Goal: Task Accomplishment & Management: Complete application form

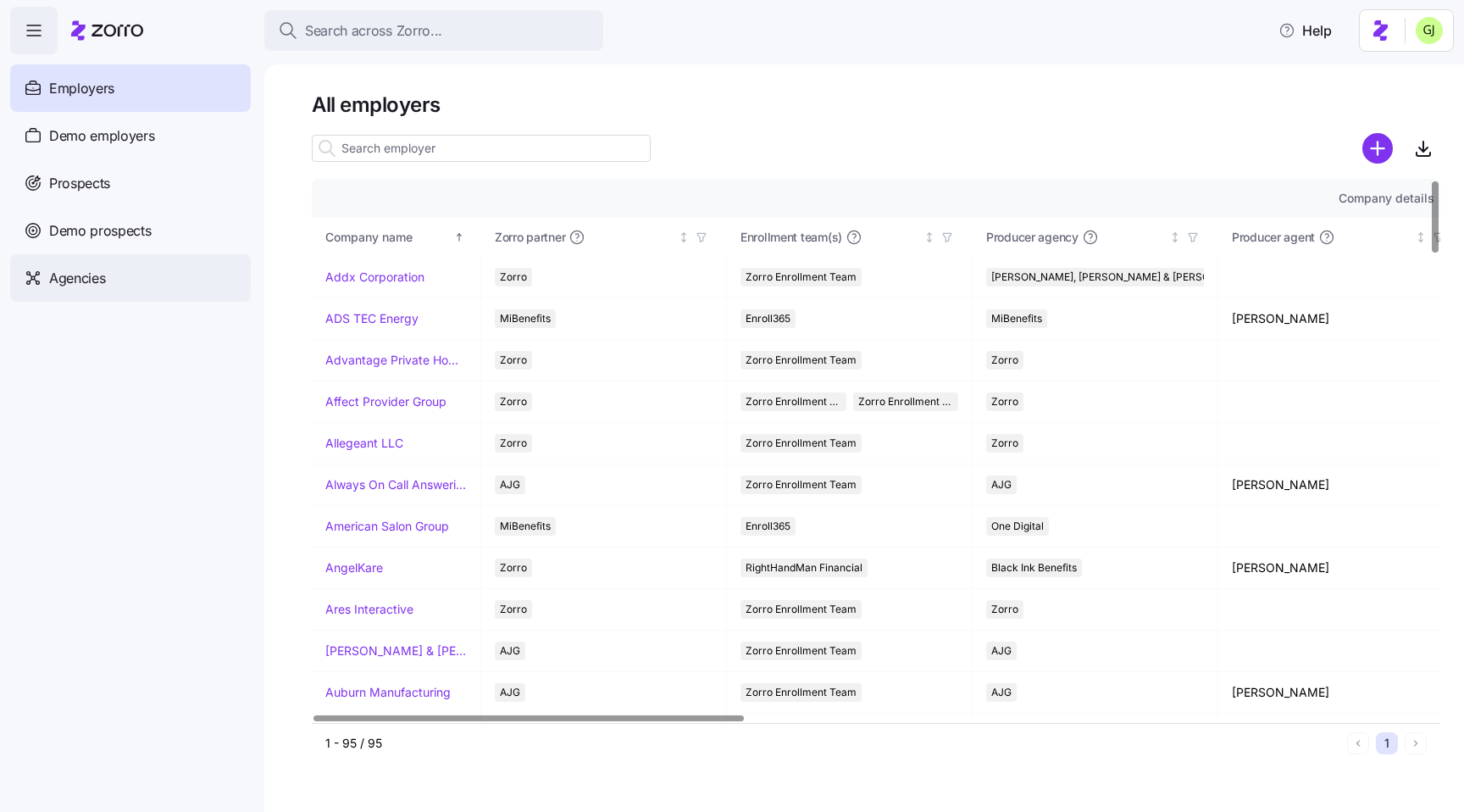
click at [101, 269] on span "Agencies" at bounding box center [77, 278] width 56 height 21
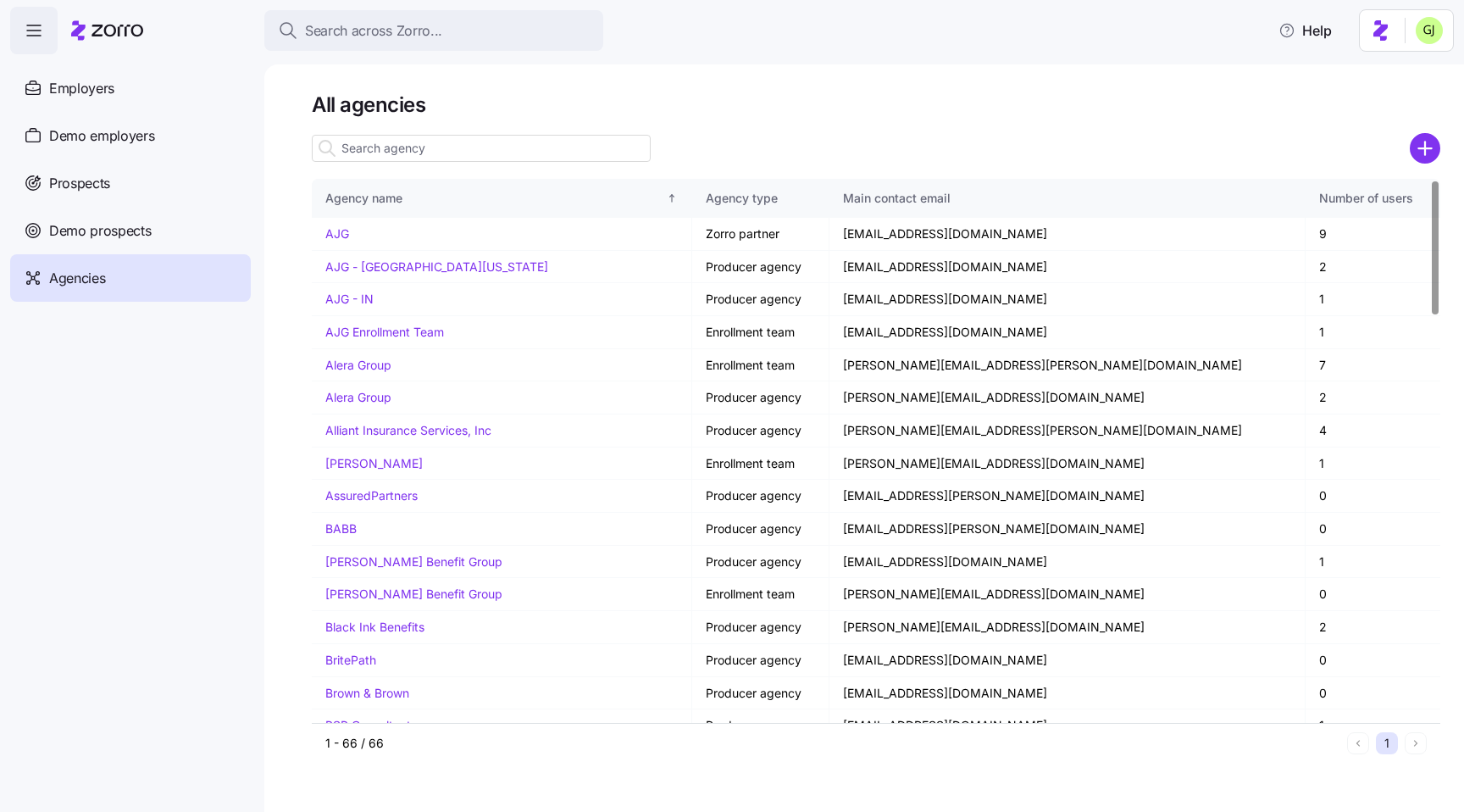
click at [503, 148] on input at bounding box center [482, 148] width 339 height 27
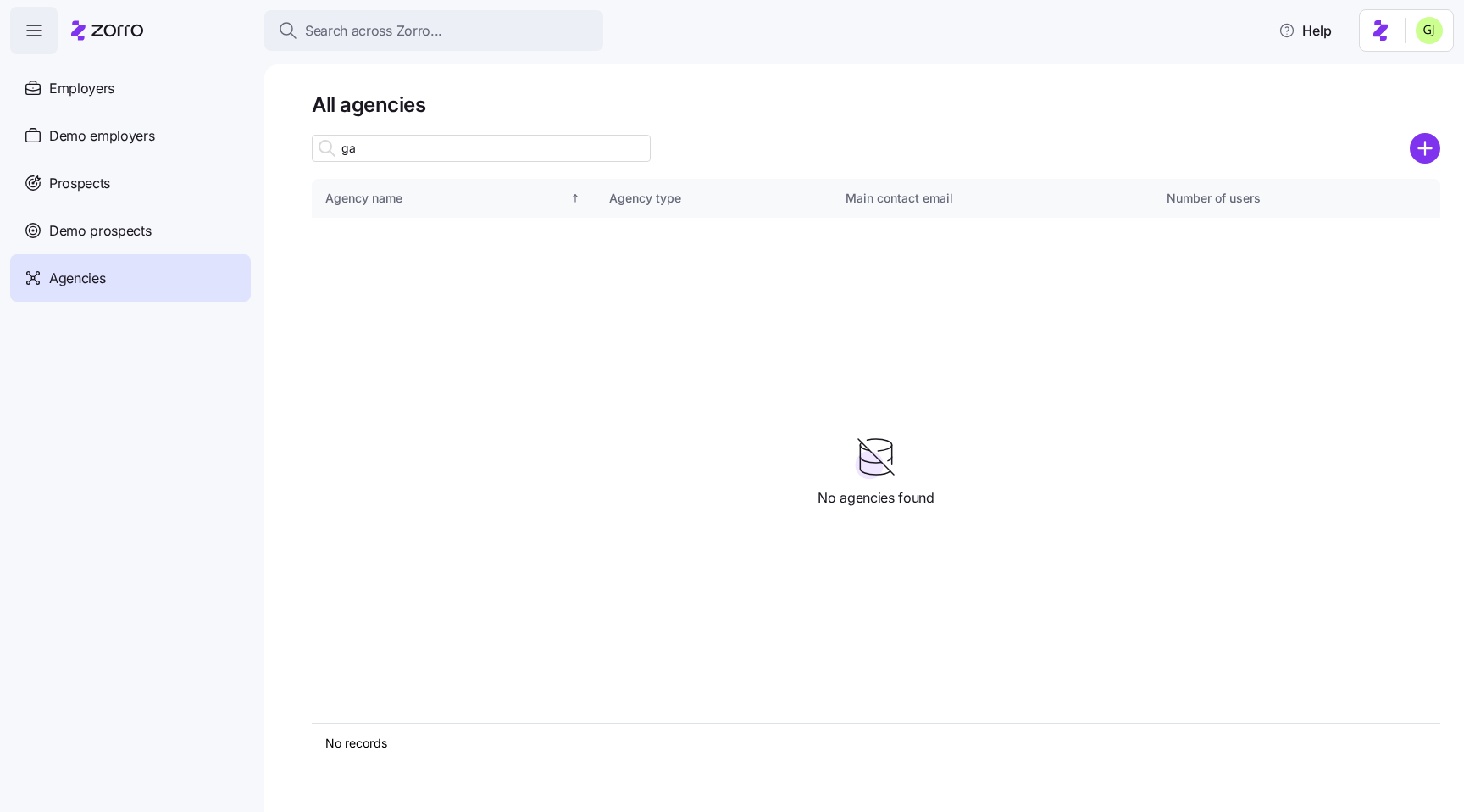
type input "g"
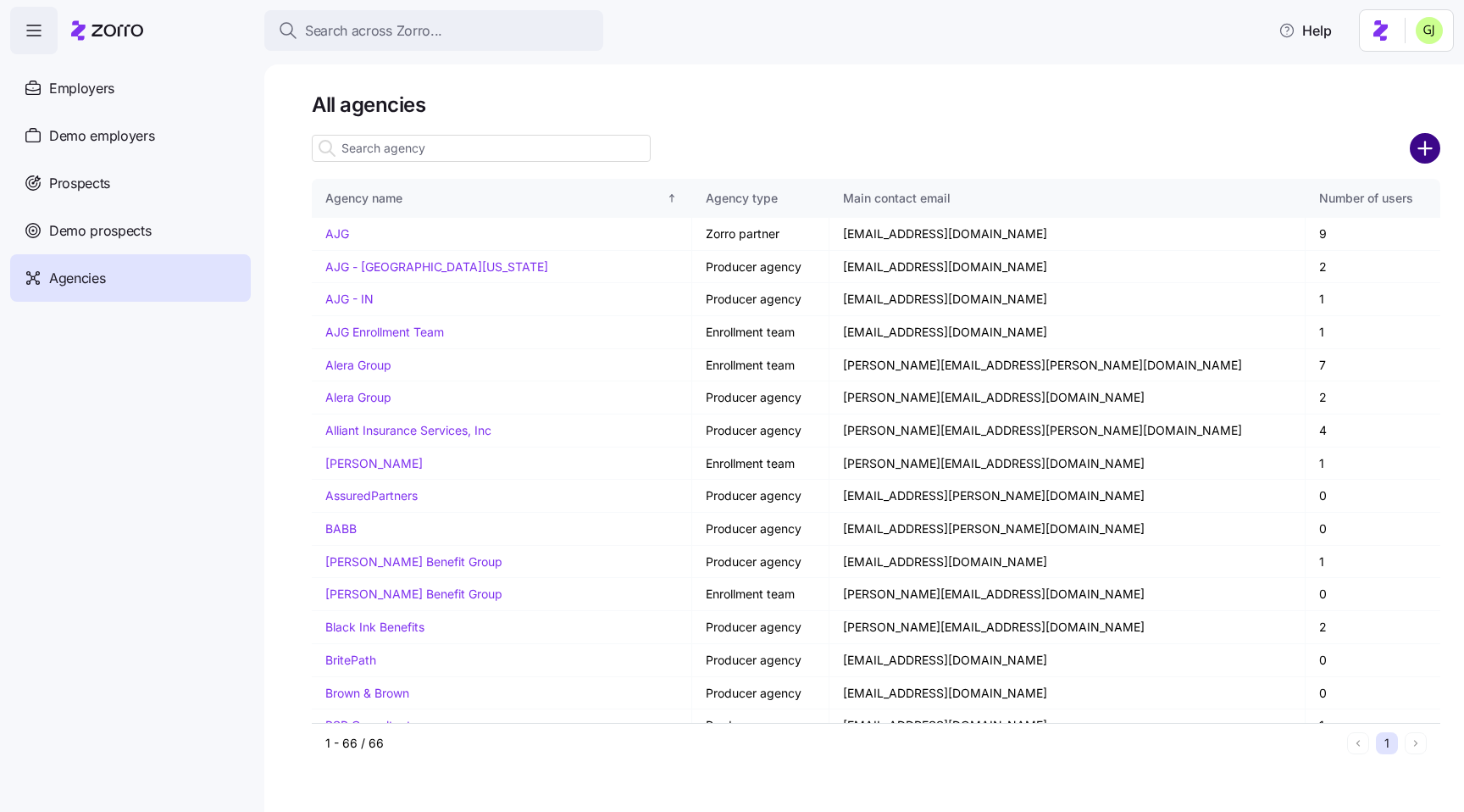
click at [1431, 152] on circle "add icon" at bounding box center [1426, 149] width 28 height 28
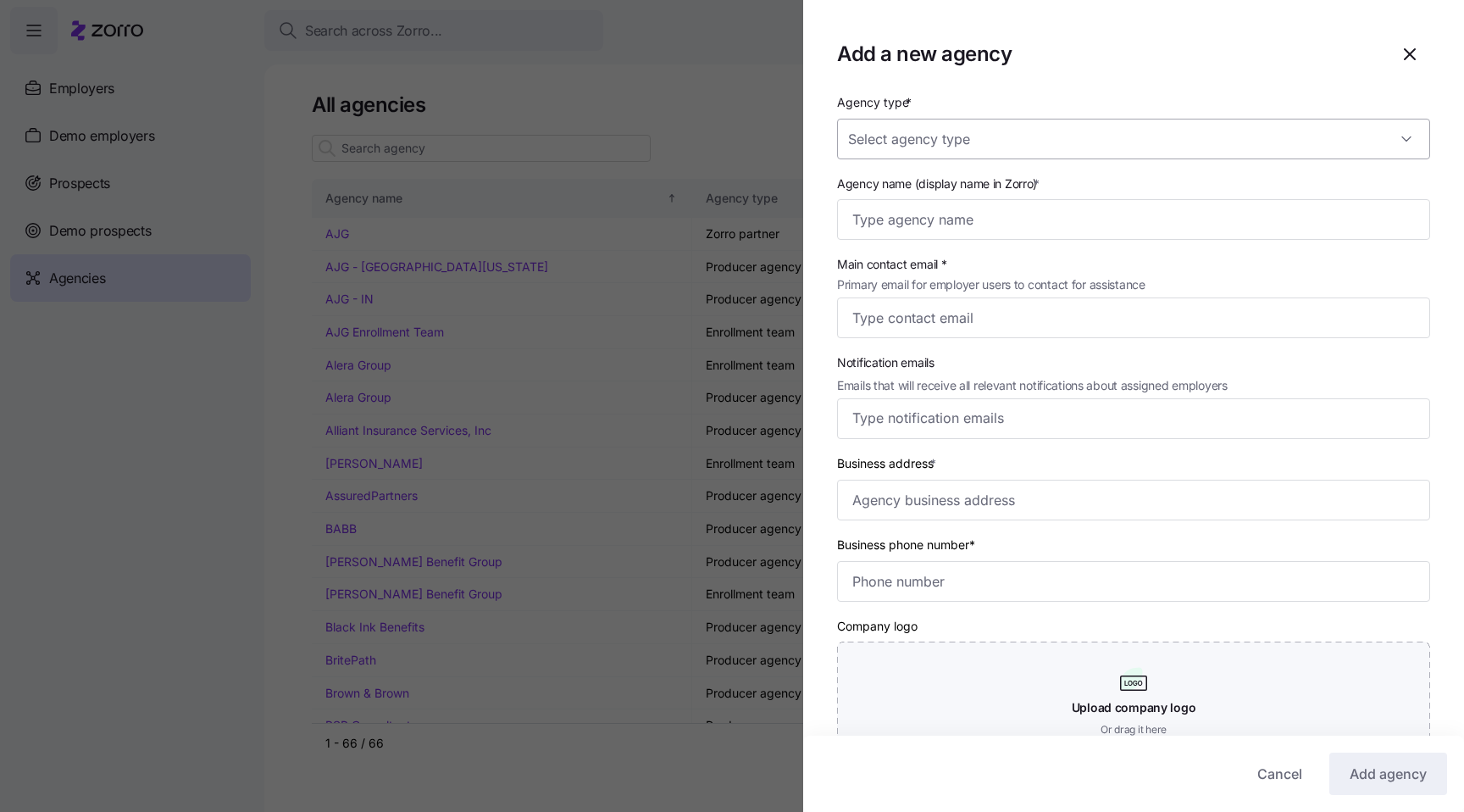
click at [1053, 138] on input "Agency type *" at bounding box center [1134, 138] width 593 height 41
click at [941, 251] on div "Zorro partner" at bounding box center [1134, 262] width 580 height 36
type input "Zorro partner"
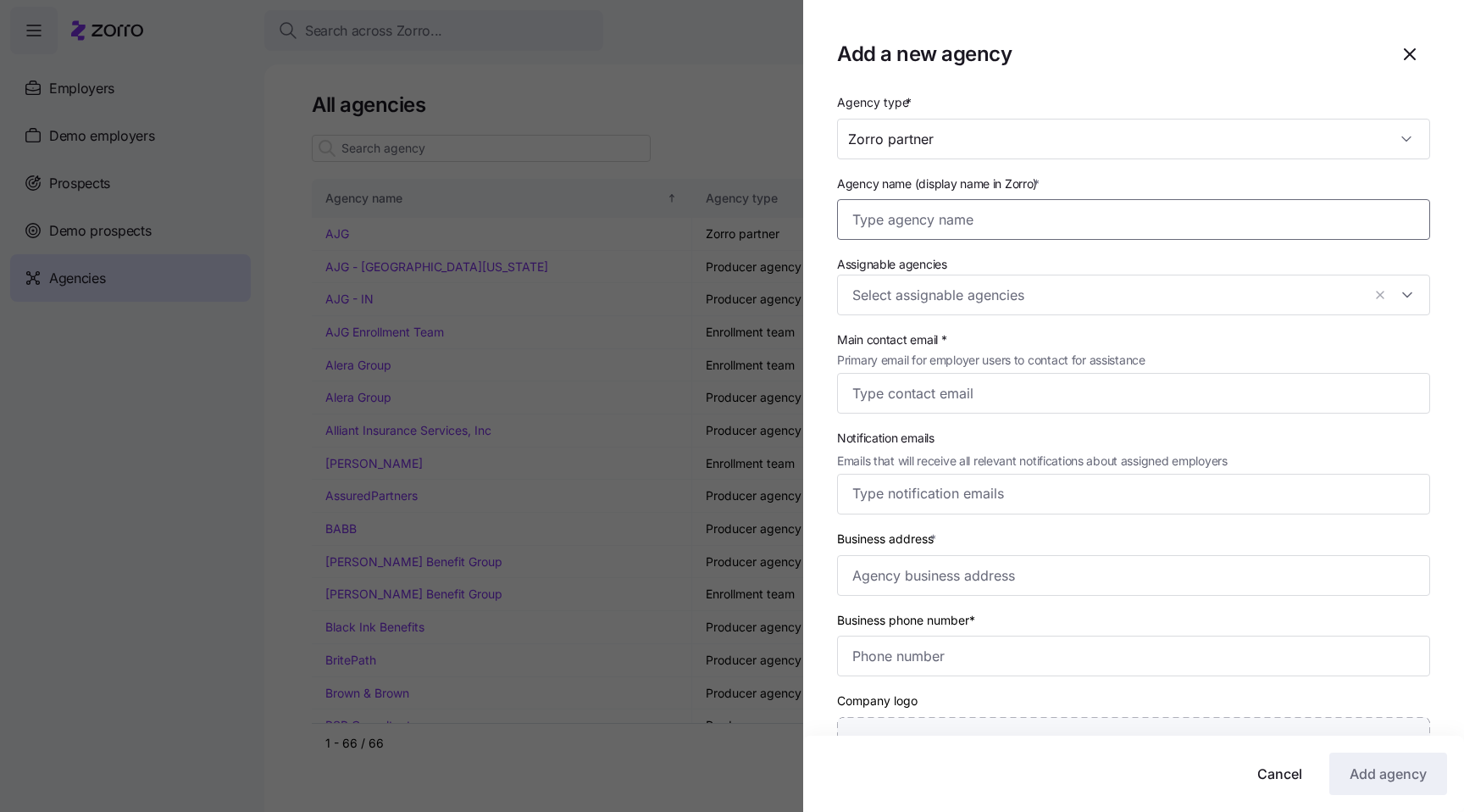
click at [971, 221] on input "Agency name (display name in Zorro) *" at bounding box center [1134, 219] width 593 height 41
type input "Gadi agency"
click at [1104, 283] on div at bounding box center [1134, 295] width 593 height 41
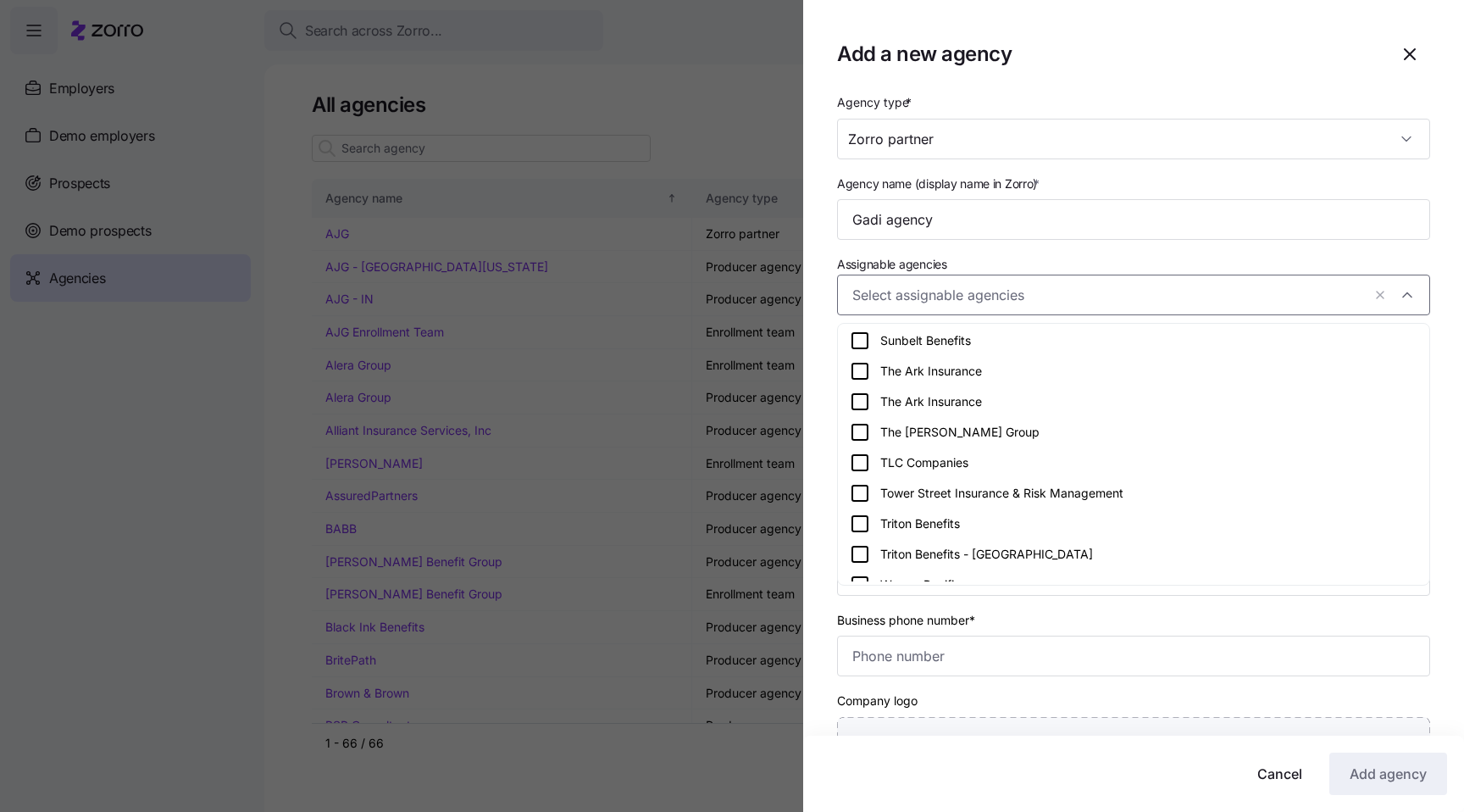
scroll to position [1759, 0]
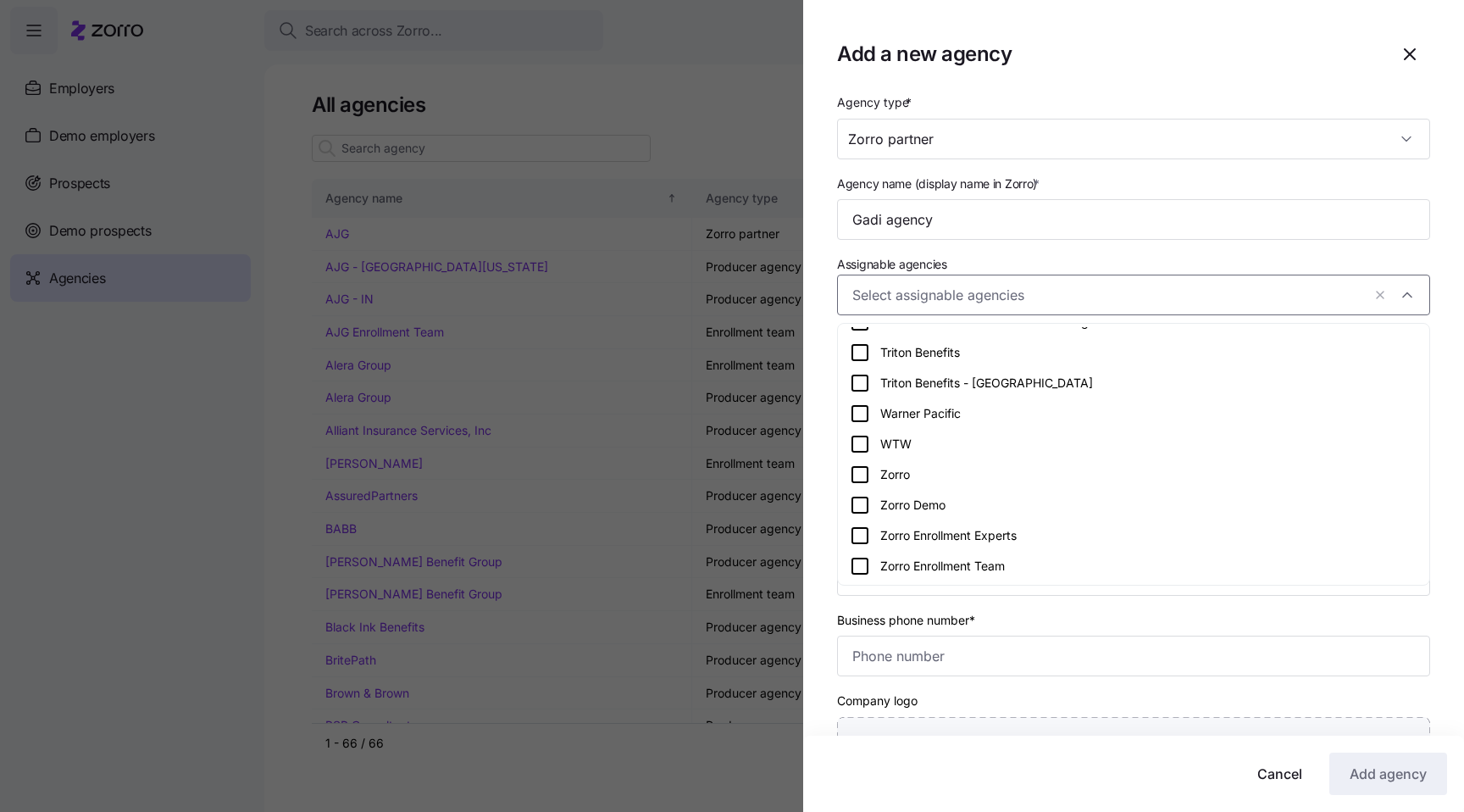
click at [1040, 493] on div "Zorro Demo" at bounding box center [1134, 504] width 584 height 30
click at [1094, 612] on div "Business phone number*" at bounding box center [1134, 643] width 593 height 68
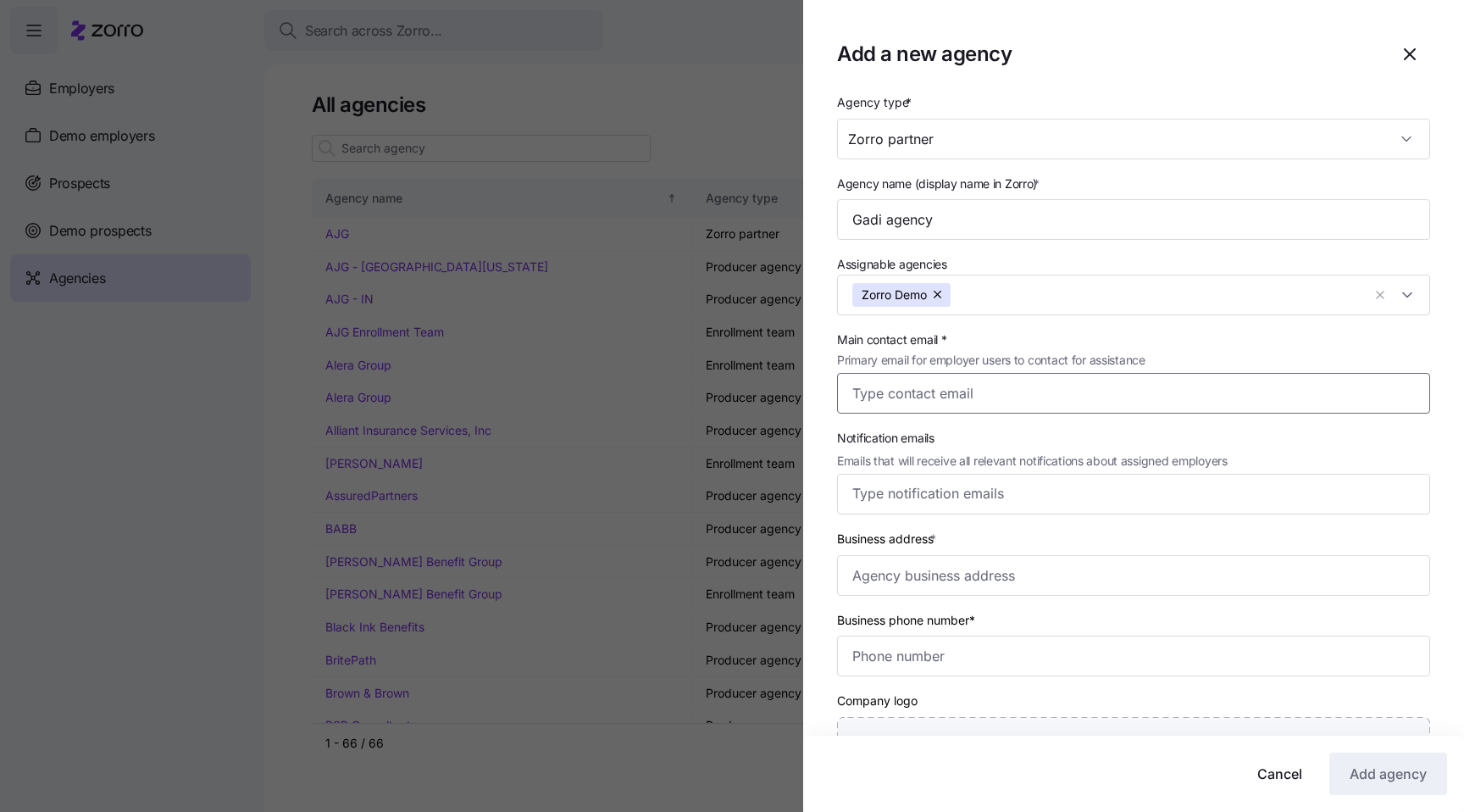
click at [1000, 406] on input "Main contact email * Primary email for employer users to contact for assistance" at bounding box center [1134, 393] width 593 height 41
drag, startPoint x: 923, startPoint y: 400, endPoint x: 896, endPoint y: 403, distance: 27.2
click at [896, 403] on input "gadi.j+prod@myzorro.co" at bounding box center [1134, 393] width 593 height 41
type input "gadi.j+agency_1@myzorro.co"
click at [962, 578] on input "Business address *" at bounding box center [1134, 575] width 593 height 41
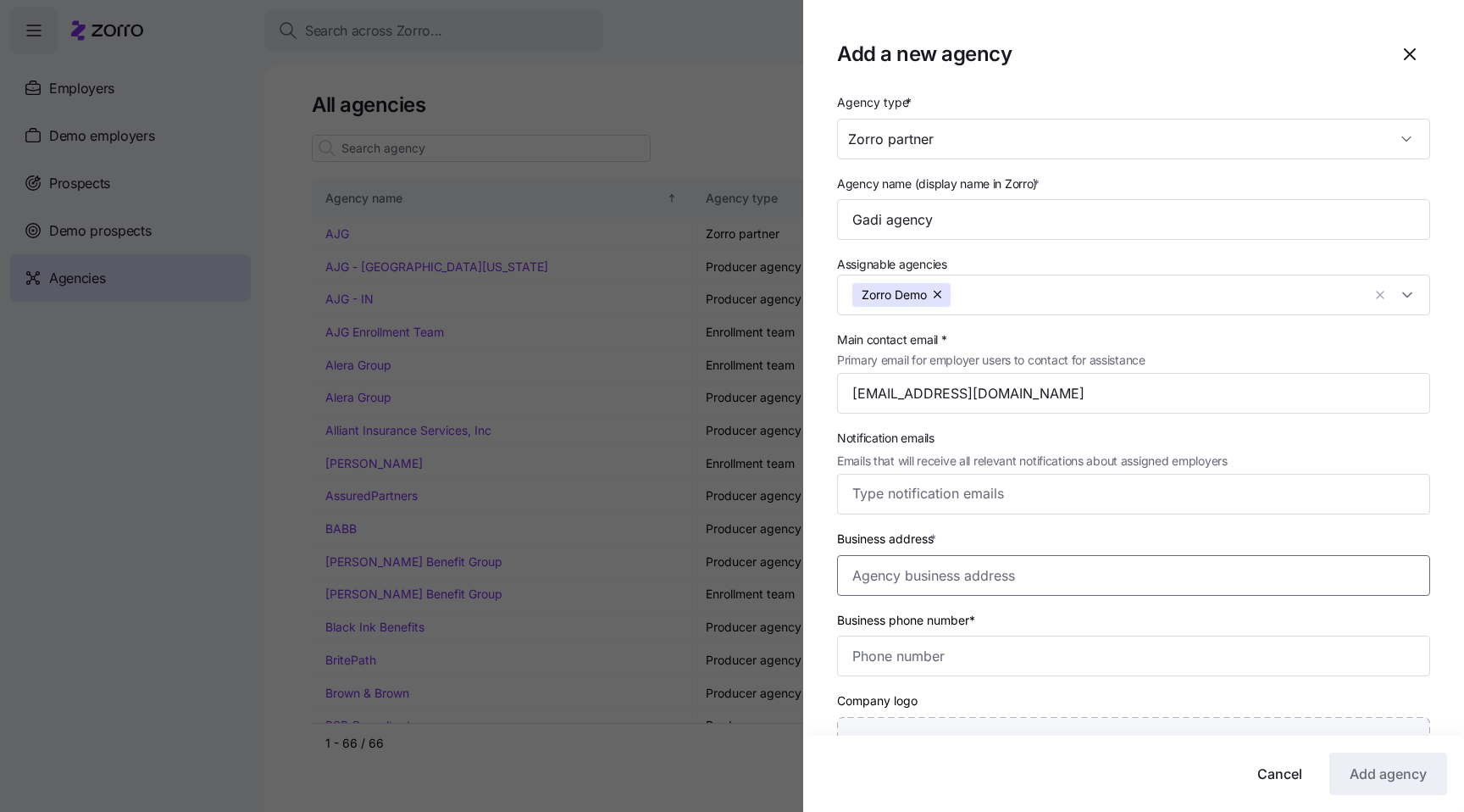
paste input "gadi.j+agency_1@myzorro.co"
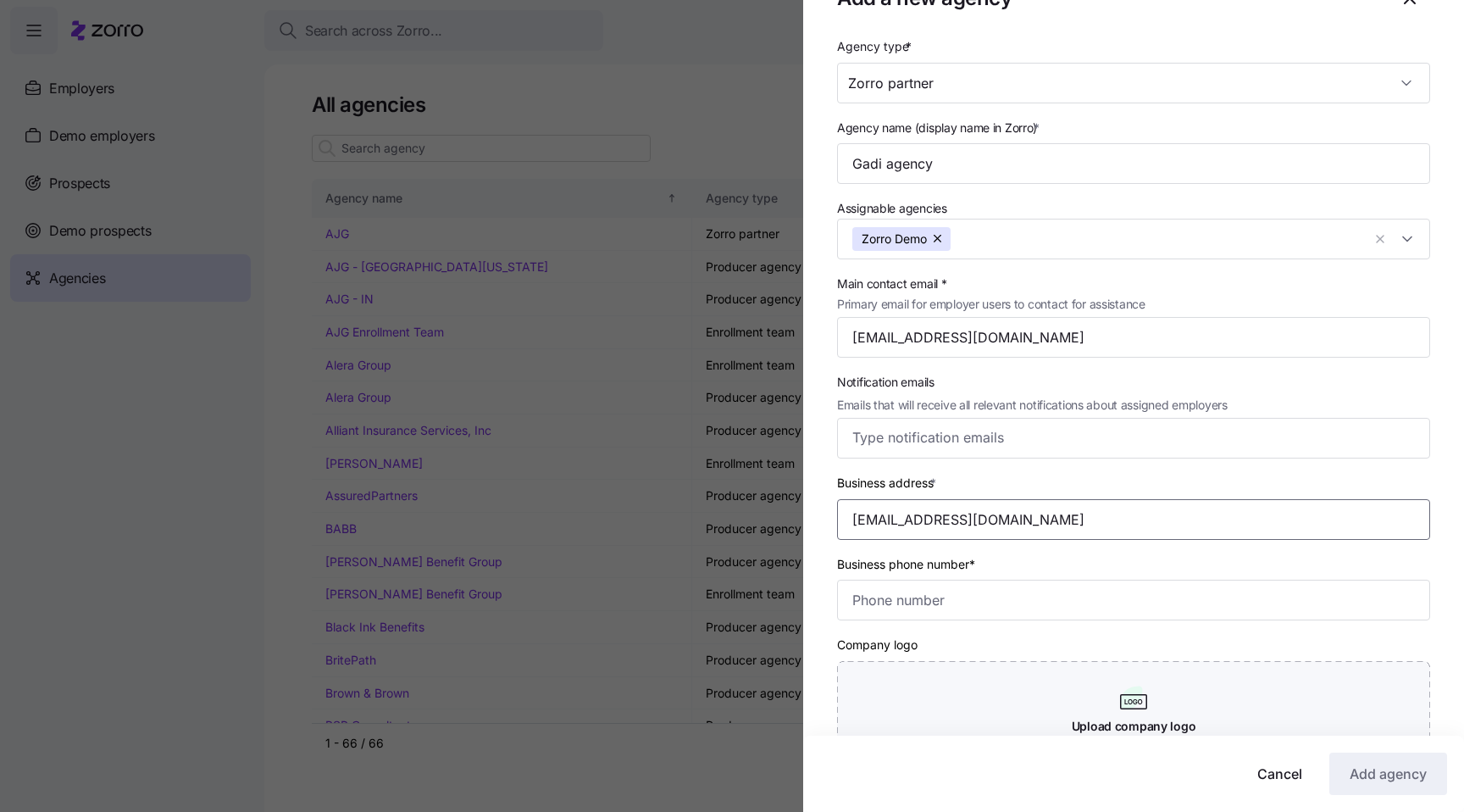
scroll to position [90, 0]
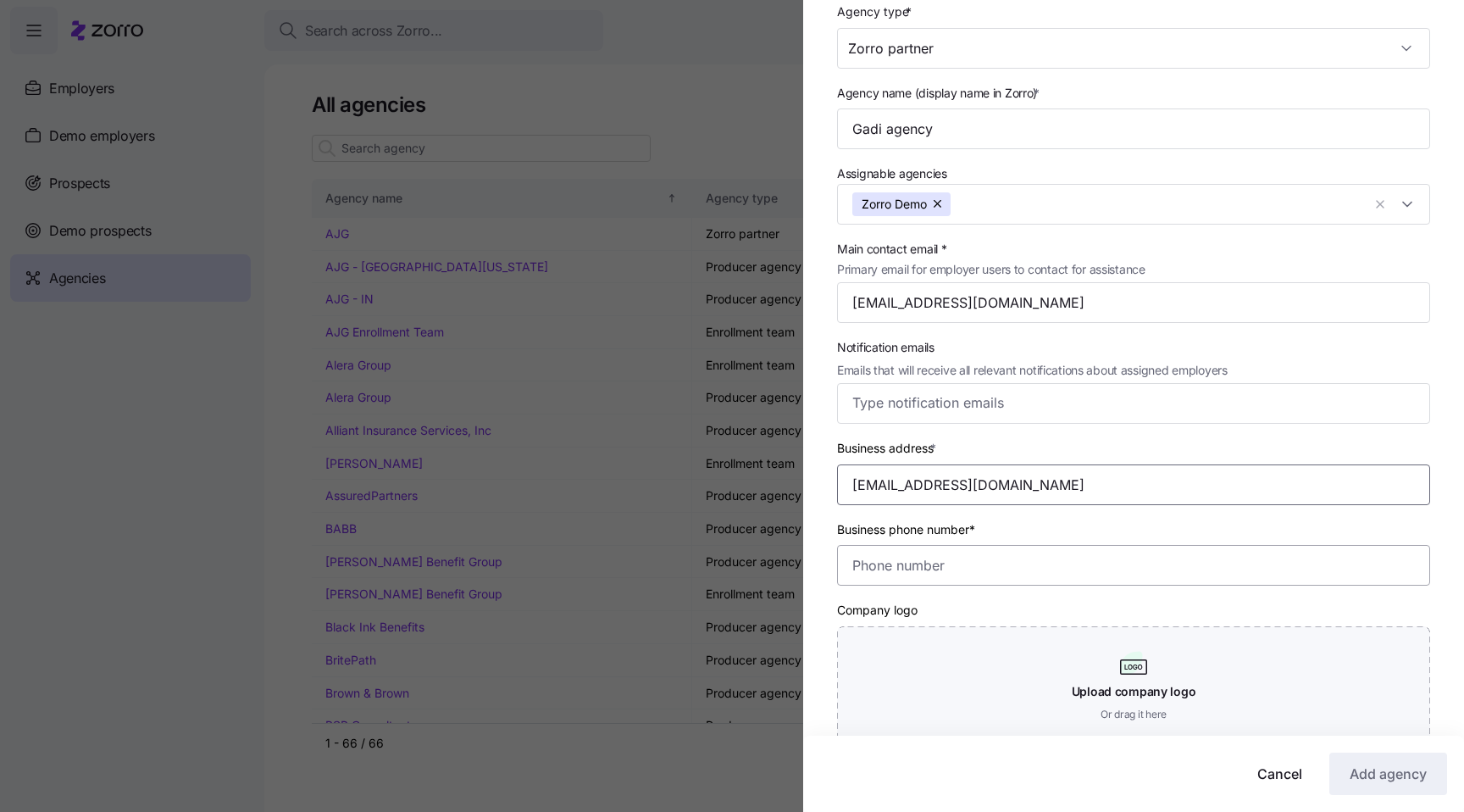
type input "gadi.j+agency_1@myzorro.co"
click at [971, 569] on input "Business phone number*" at bounding box center [1134, 565] width 593 height 41
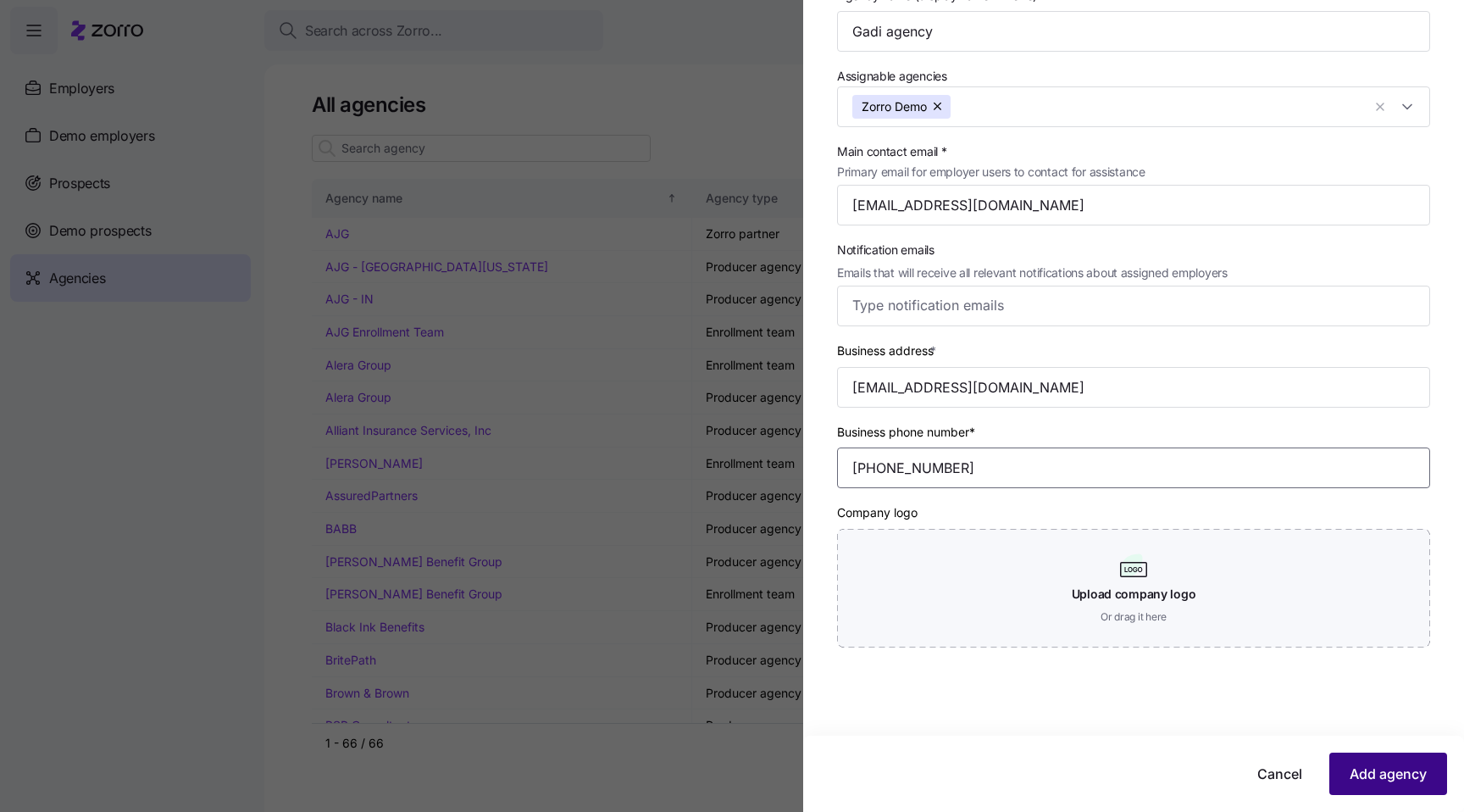
type input "(888) 888-8888"
click at [1368, 760] on button "Add agency" at bounding box center [1387, 773] width 117 height 43
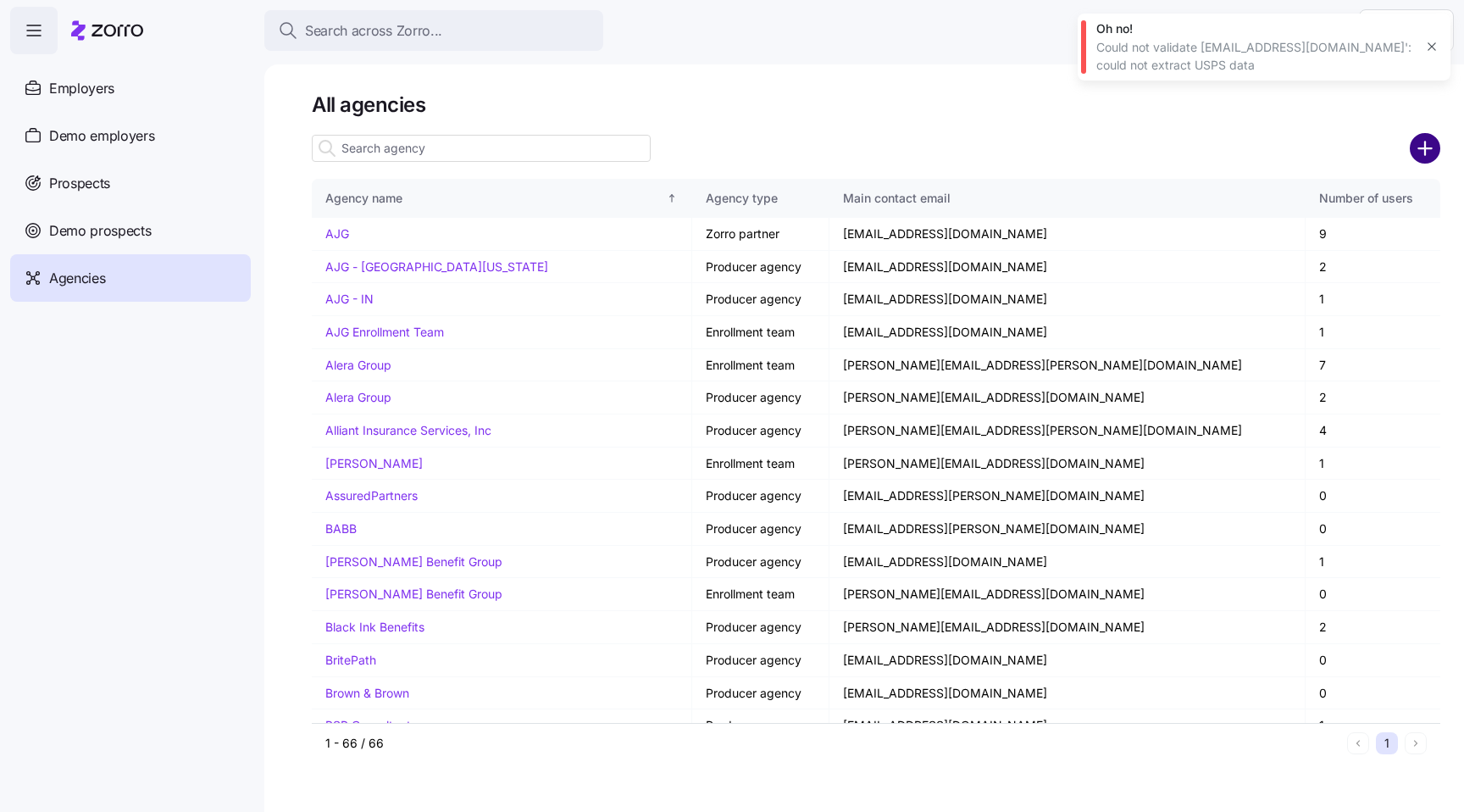
click at [1421, 142] on circle "add icon" at bounding box center [1426, 149] width 28 height 28
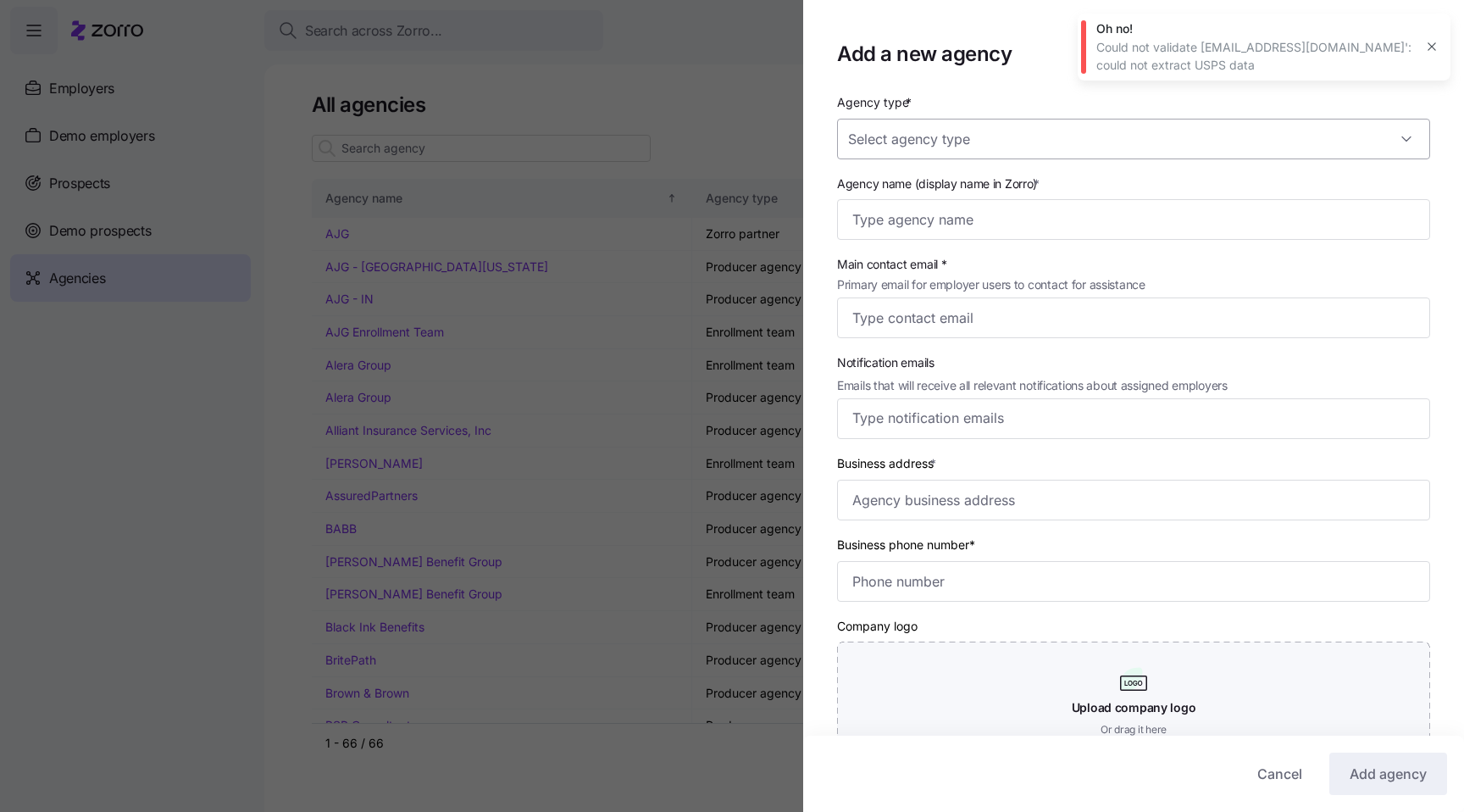
click at [1176, 127] on input "Agency type *" at bounding box center [1134, 138] width 593 height 41
click at [1007, 257] on div "Zorro partner" at bounding box center [1134, 262] width 580 height 36
type input "Zorro partner"
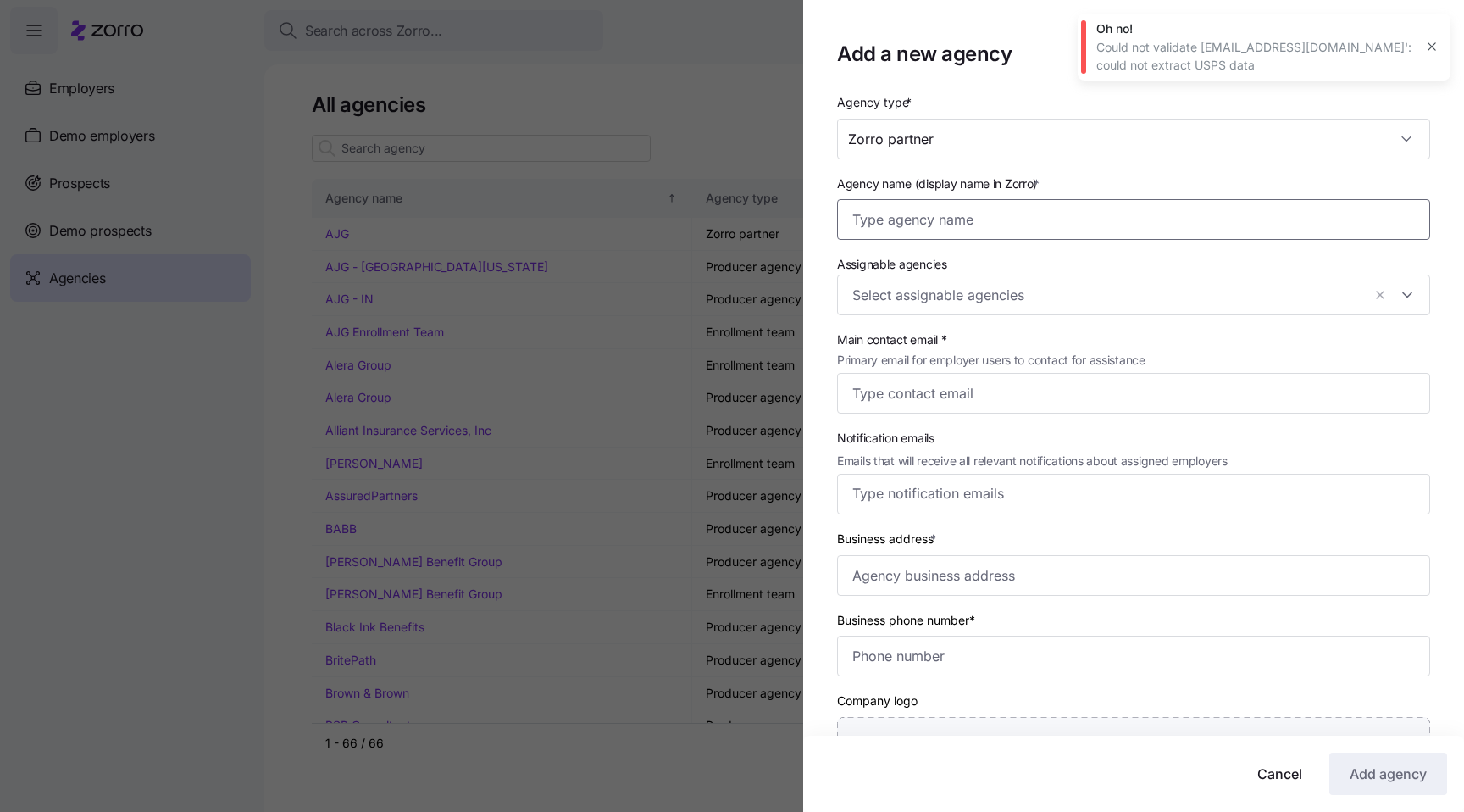
click at [993, 224] on input "Agency name (display name in Zorro) *" at bounding box center [1134, 219] width 593 height 41
type input "gadi agency"
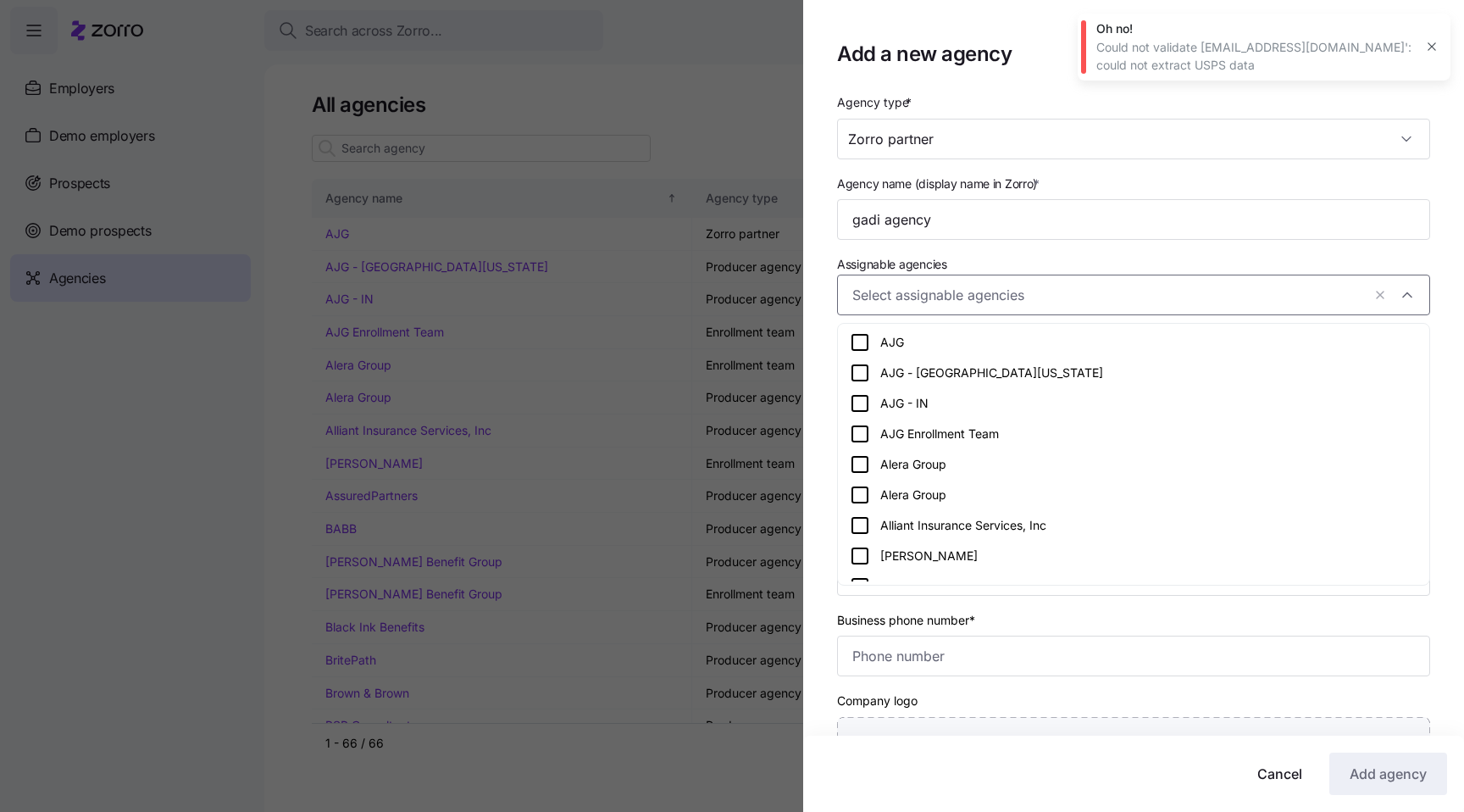
click at [1135, 283] on div at bounding box center [1134, 295] width 593 height 41
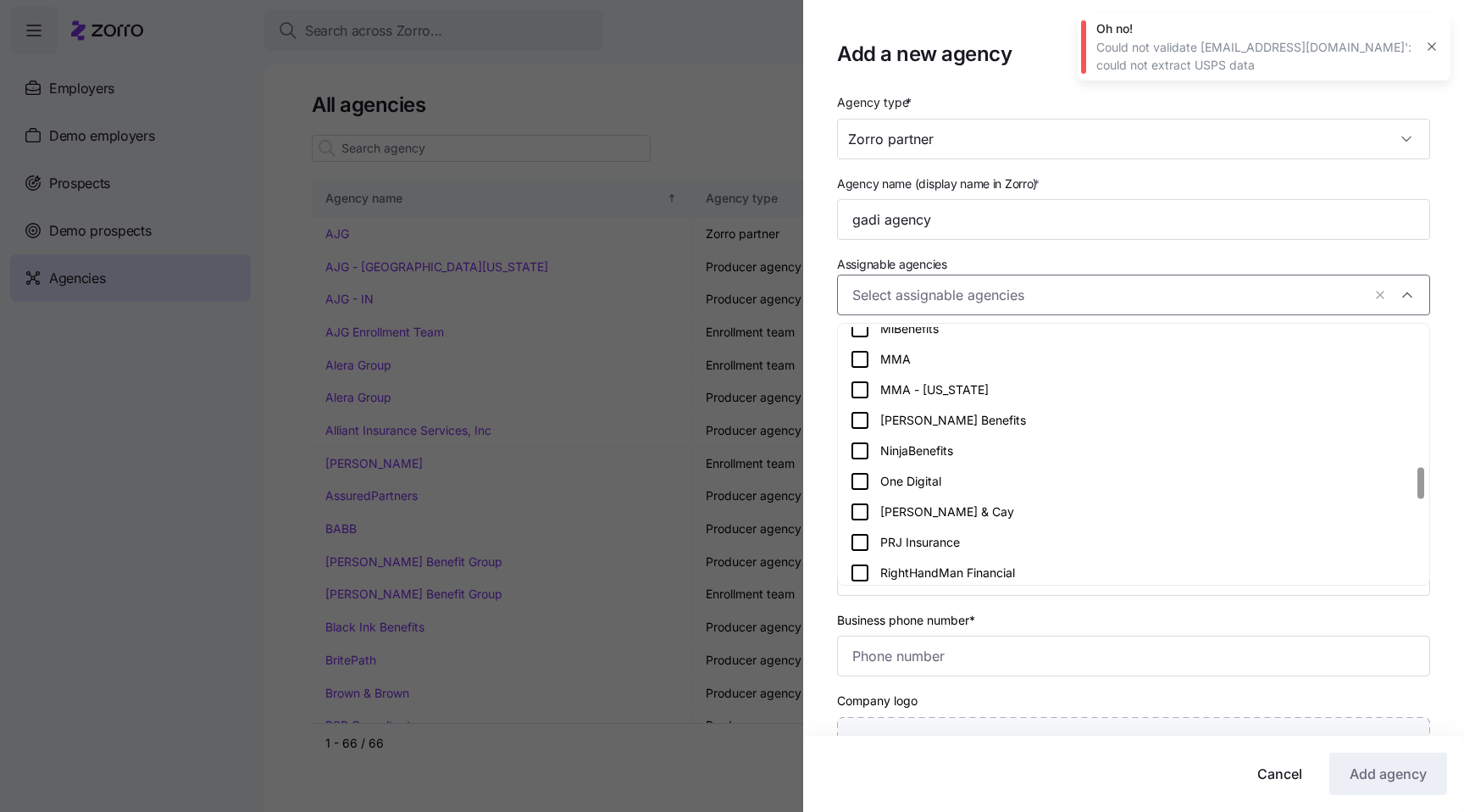
scroll to position [1759, 0]
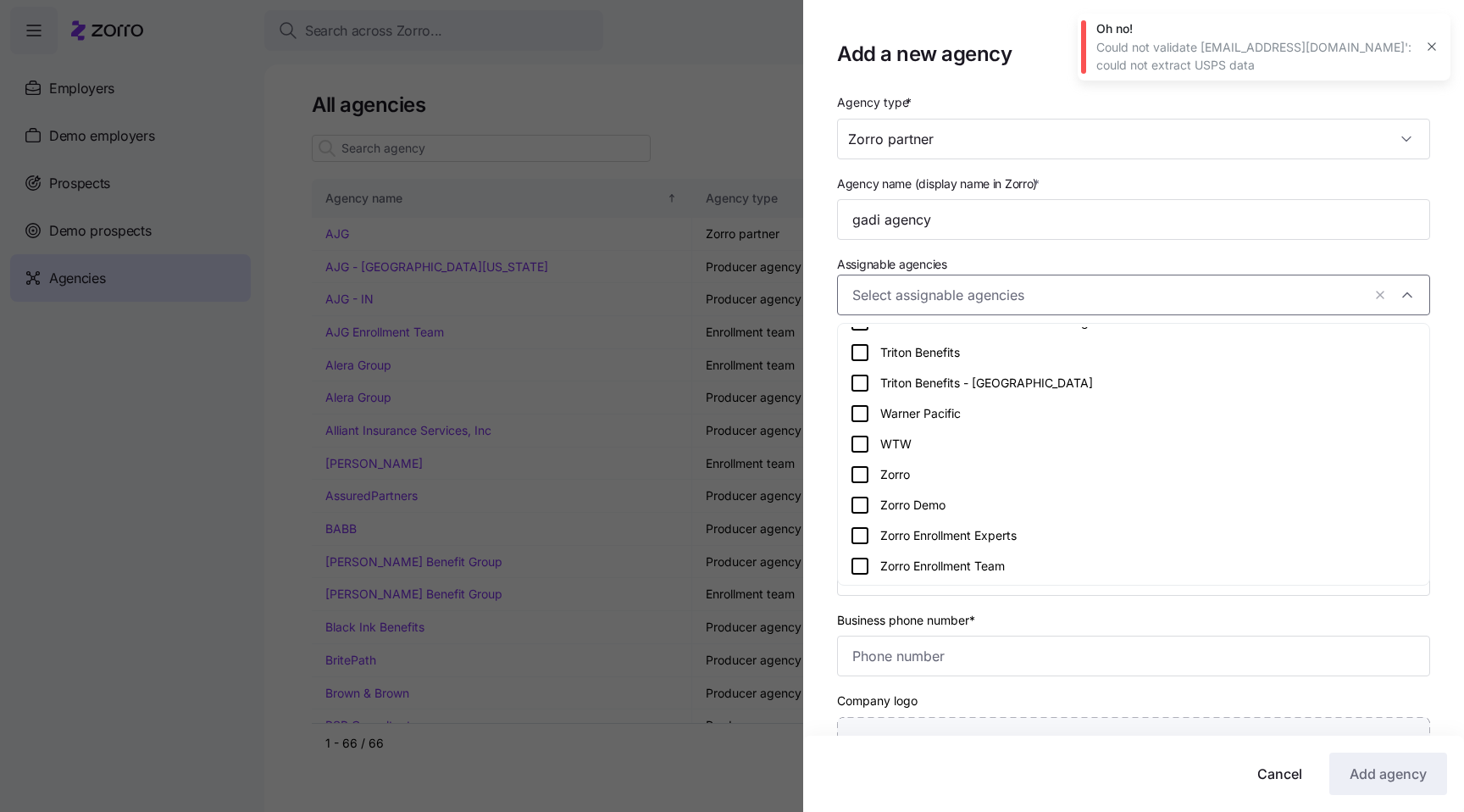
click at [968, 507] on div "Zorro Demo" at bounding box center [1134, 504] width 568 height 20
click at [1120, 613] on div "Business phone number*" at bounding box center [1134, 643] width 593 height 68
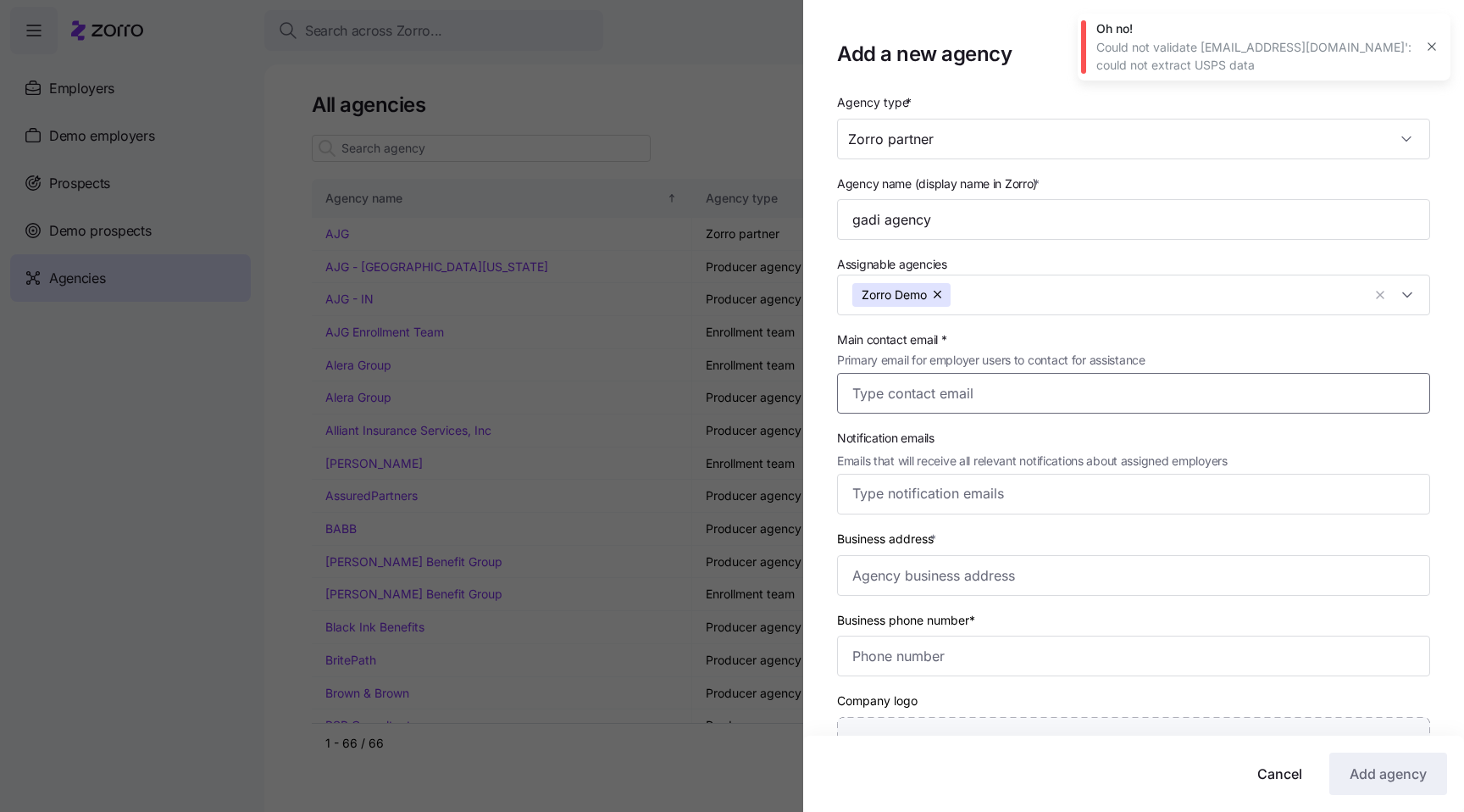
click at [1008, 399] on input "Main contact email * Primary email for employer users to contact for assistance" at bounding box center [1134, 393] width 593 height 41
click at [995, 404] on input "gadi.j@myzorro.co" at bounding box center [1134, 393] width 593 height 41
type input "gadi.j@myzorro.co"
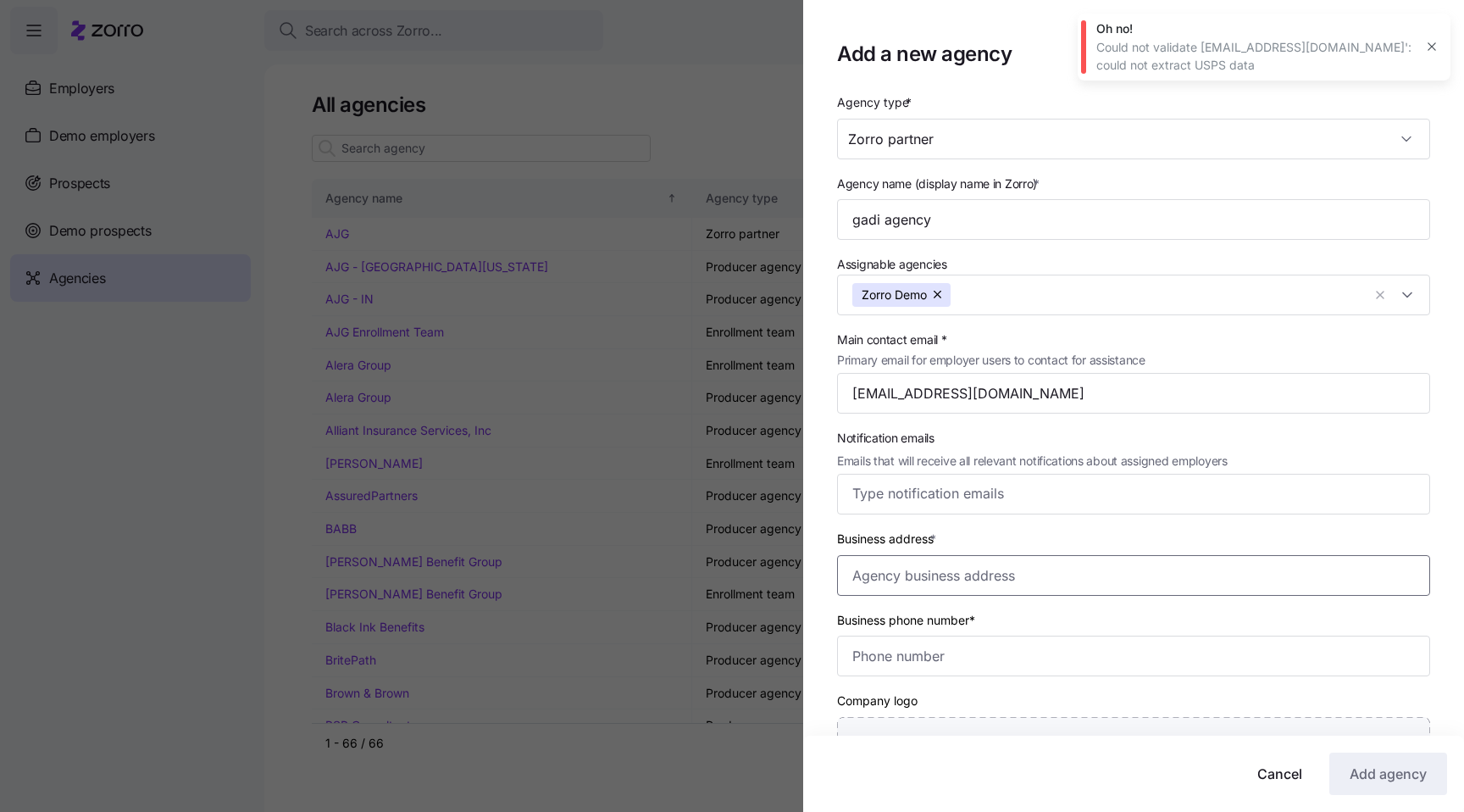
click at [1012, 577] on input "Business address *" at bounding box center [1134, 575] width 593 height 41
paste input "gadi.j@myzorro.co"
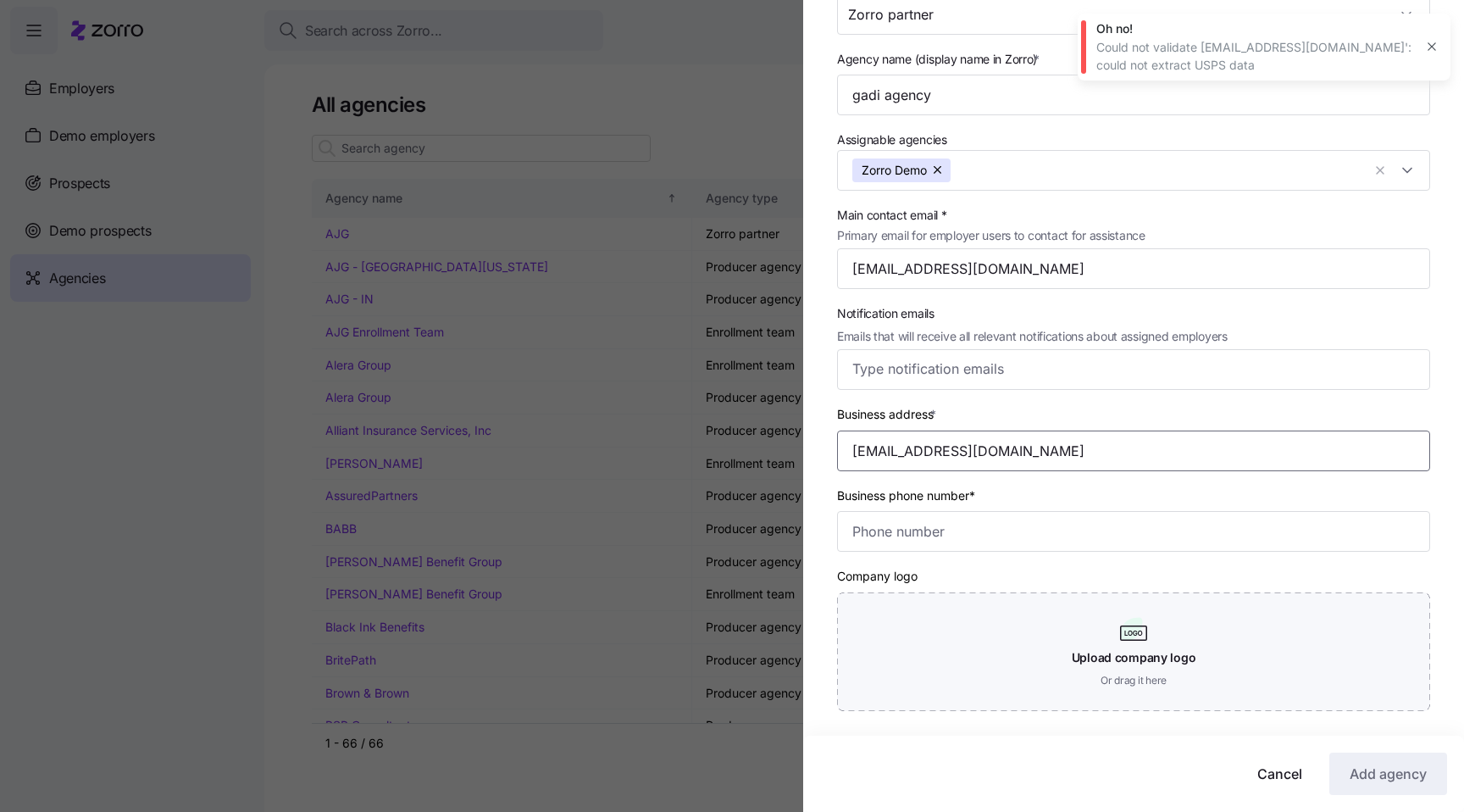
scroll to position [143, 0]
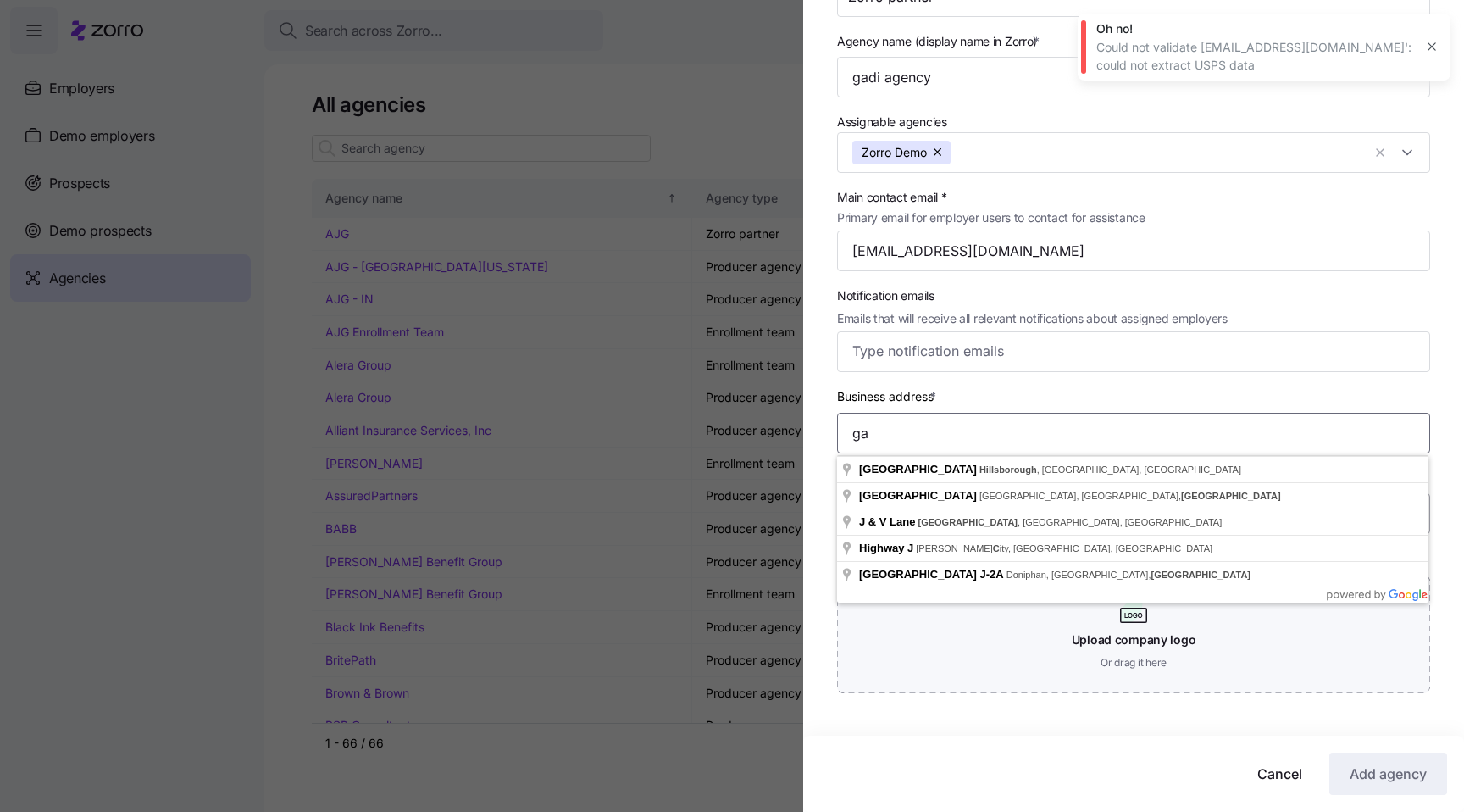
type input "g"
type input "Avenue of the Giants, Redcrest, CA, USA"
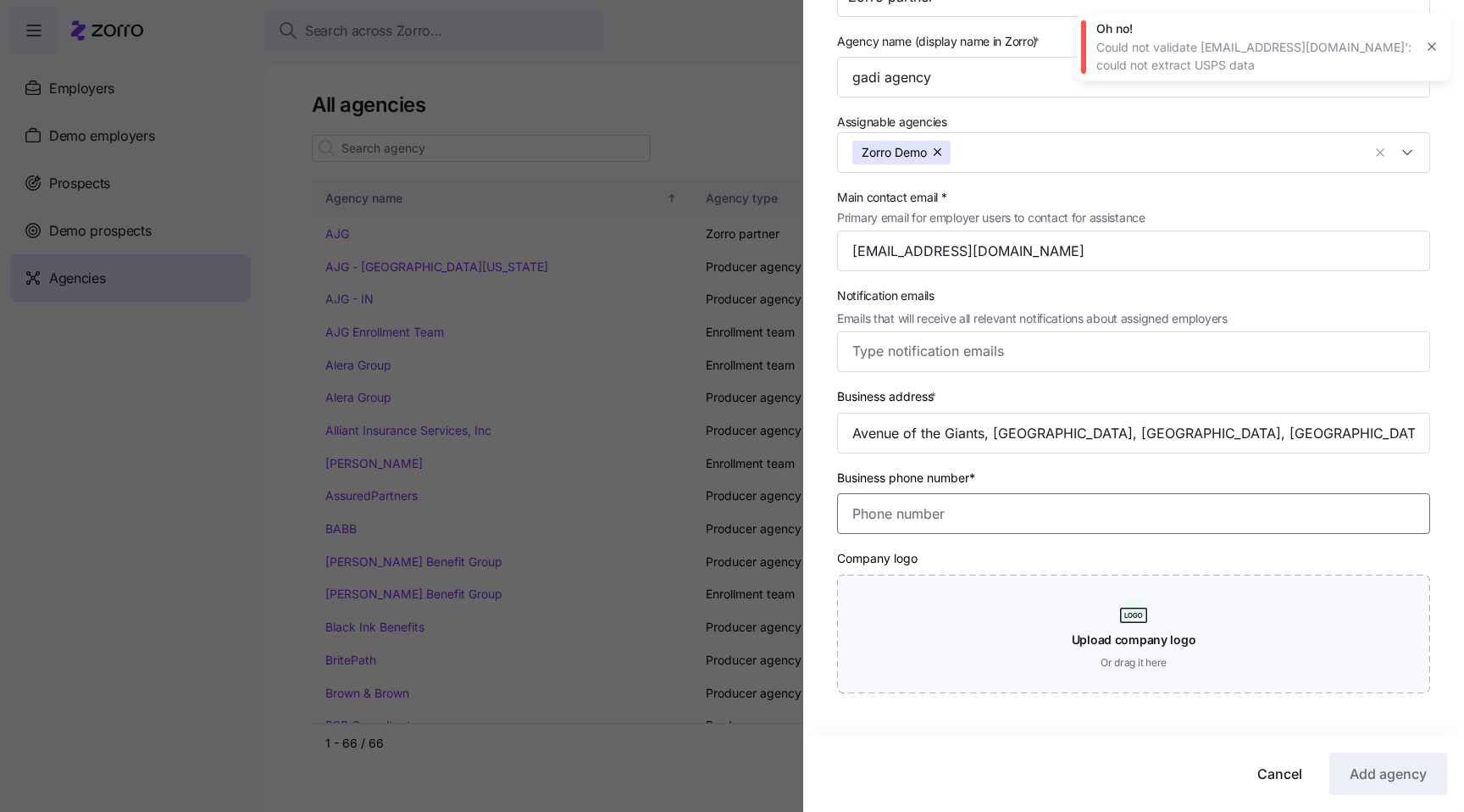
click at [1009, 513] on input "Business phone number*" at bounding box center [1134, 513] width 593 height 41
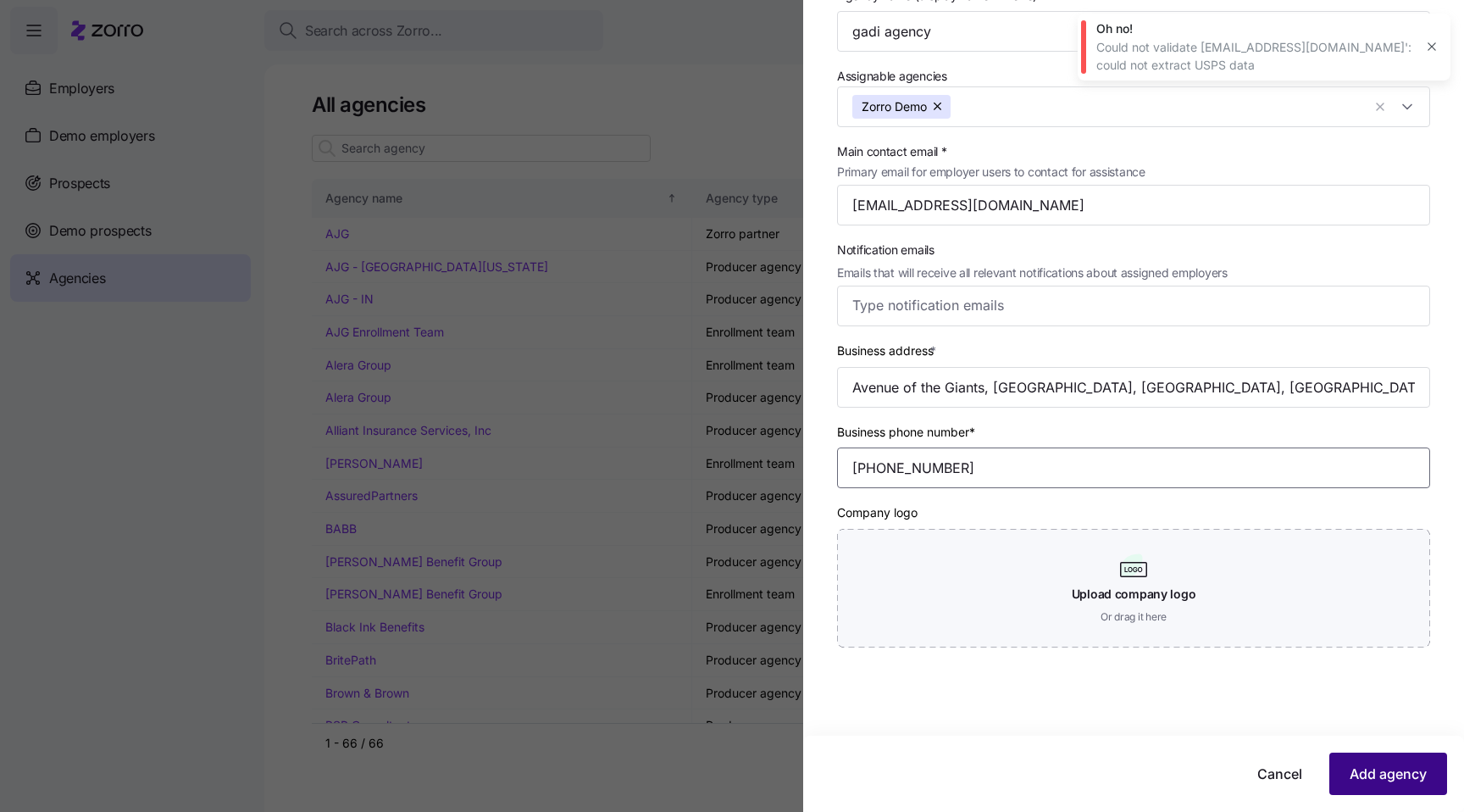
type input "(888) 888-8888"
click at [1380, 775] on span "Add agency" at bounding box center [1388, 773] width 77 height 20
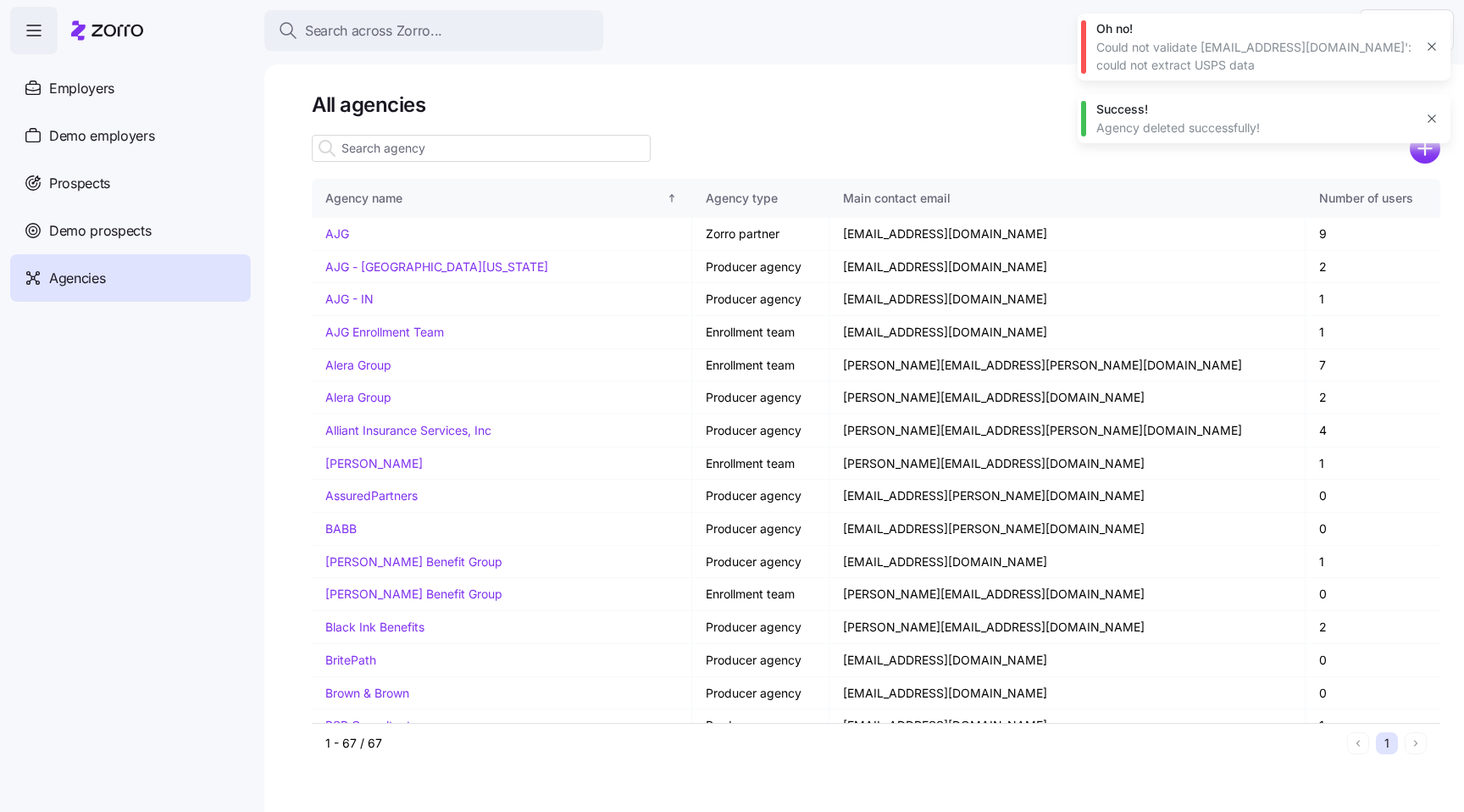
click at [1427, 43] on icon "button" at bounding box center [1432, 47] width 14 height 14
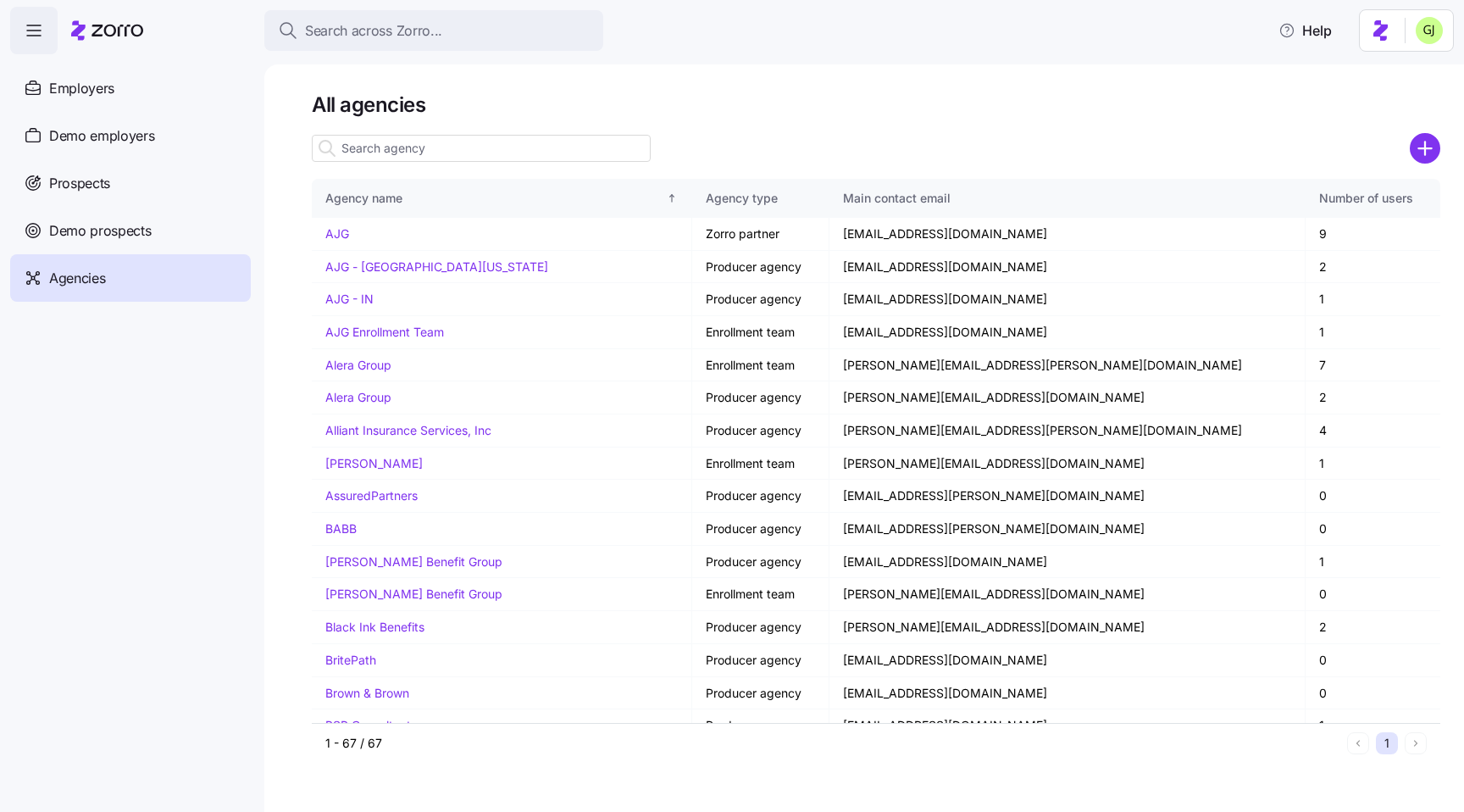
click at [501, 146] on input at bounding box center [482, 148] width 339 height 27
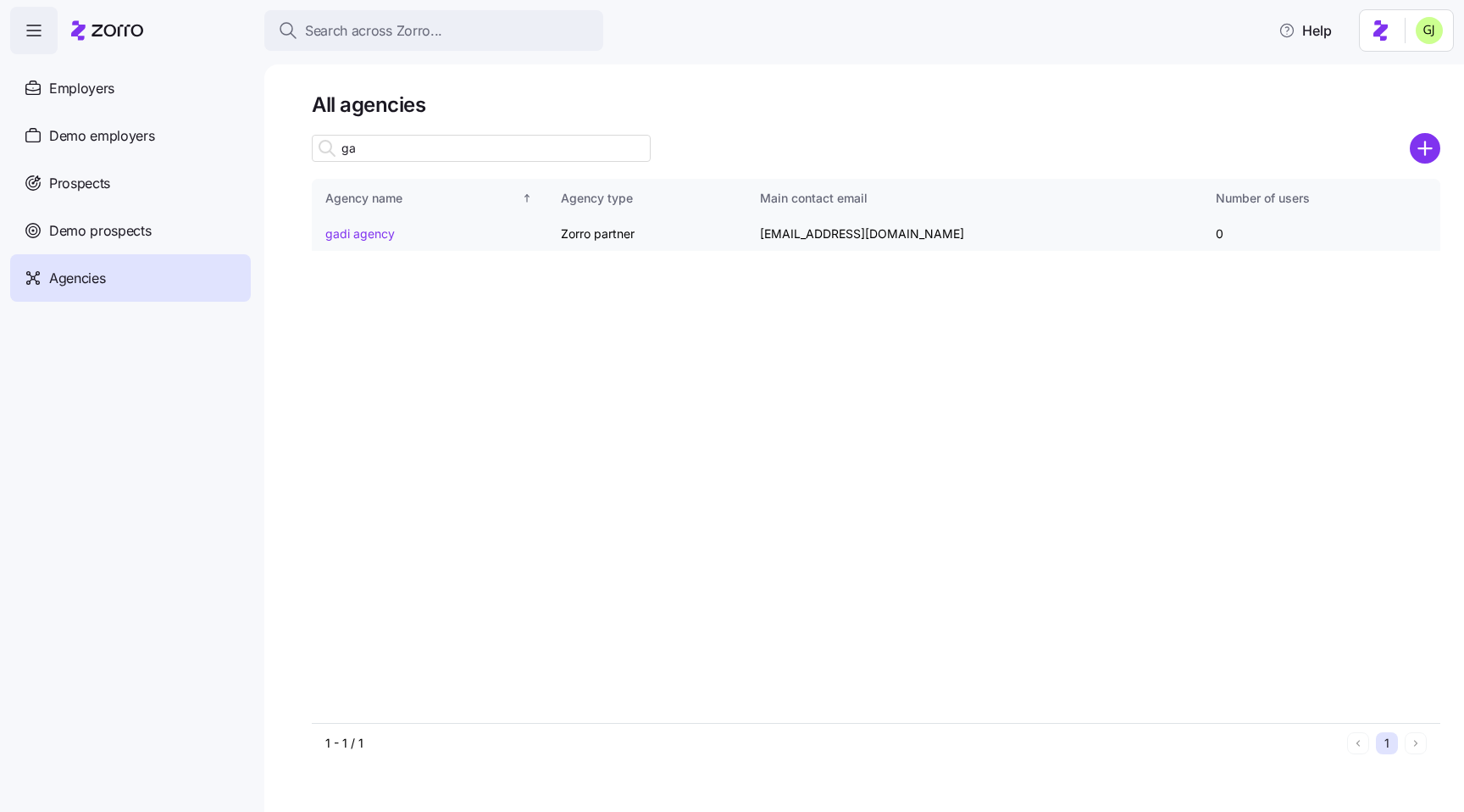
type input "ga"
click at [372, 237] on link "gadi agency" at bounding box center [360, 233] width 70 height 15
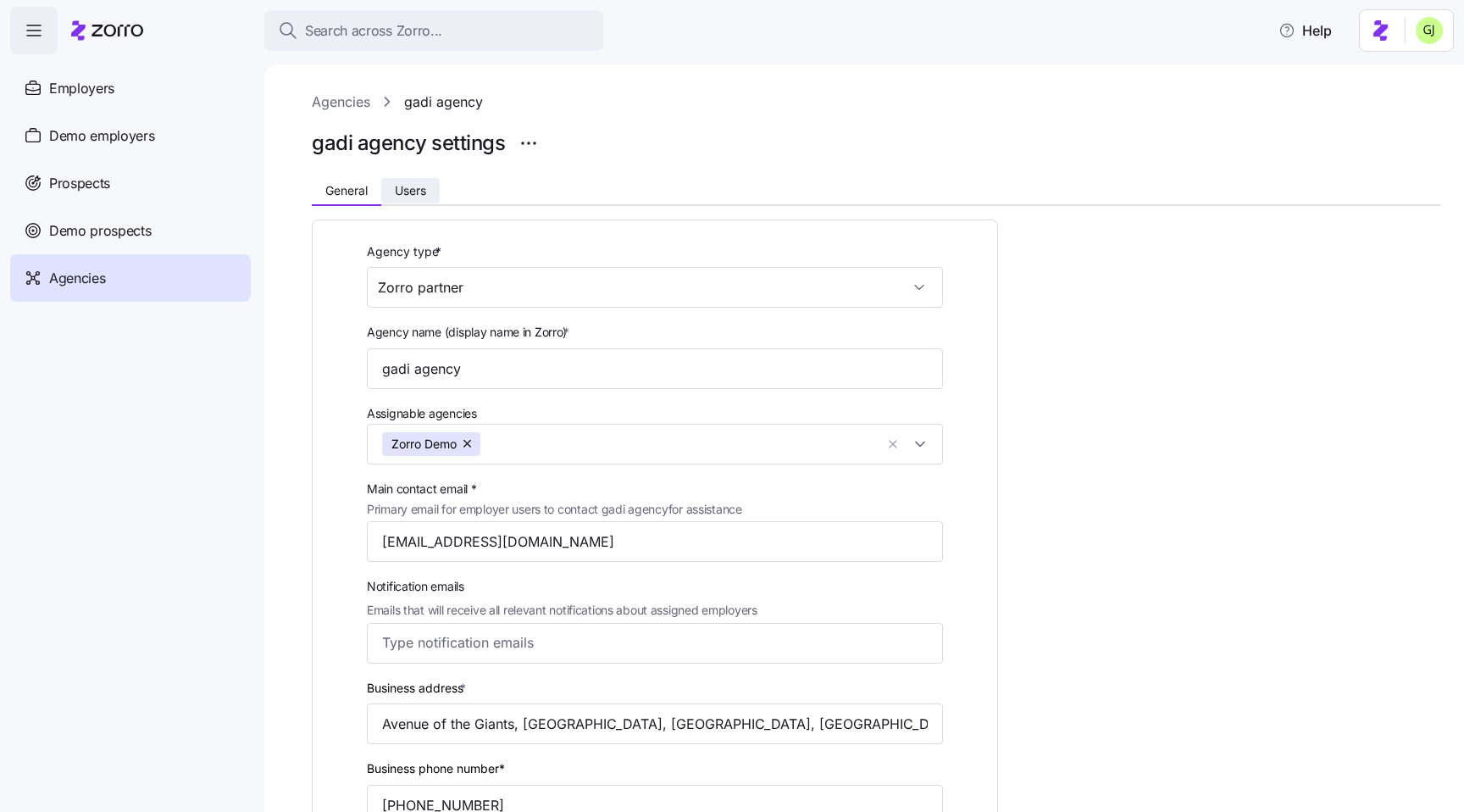
click at [414, 184] on span "Users" at bounding box center [410, 190] width 31 height 12
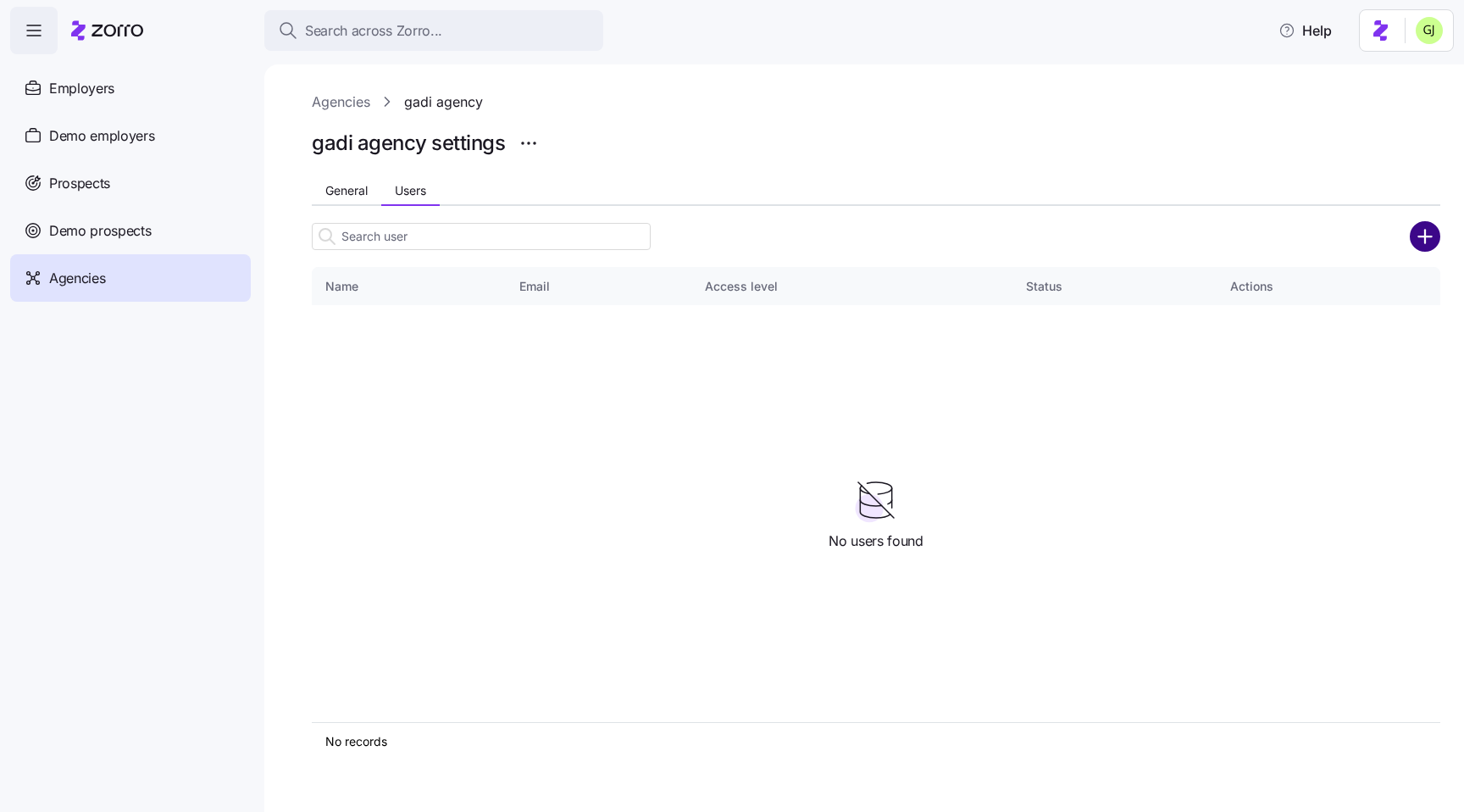
click at [1413, 241] on circle "add icon" at bounding box center [1426, 236] width 28 height 28
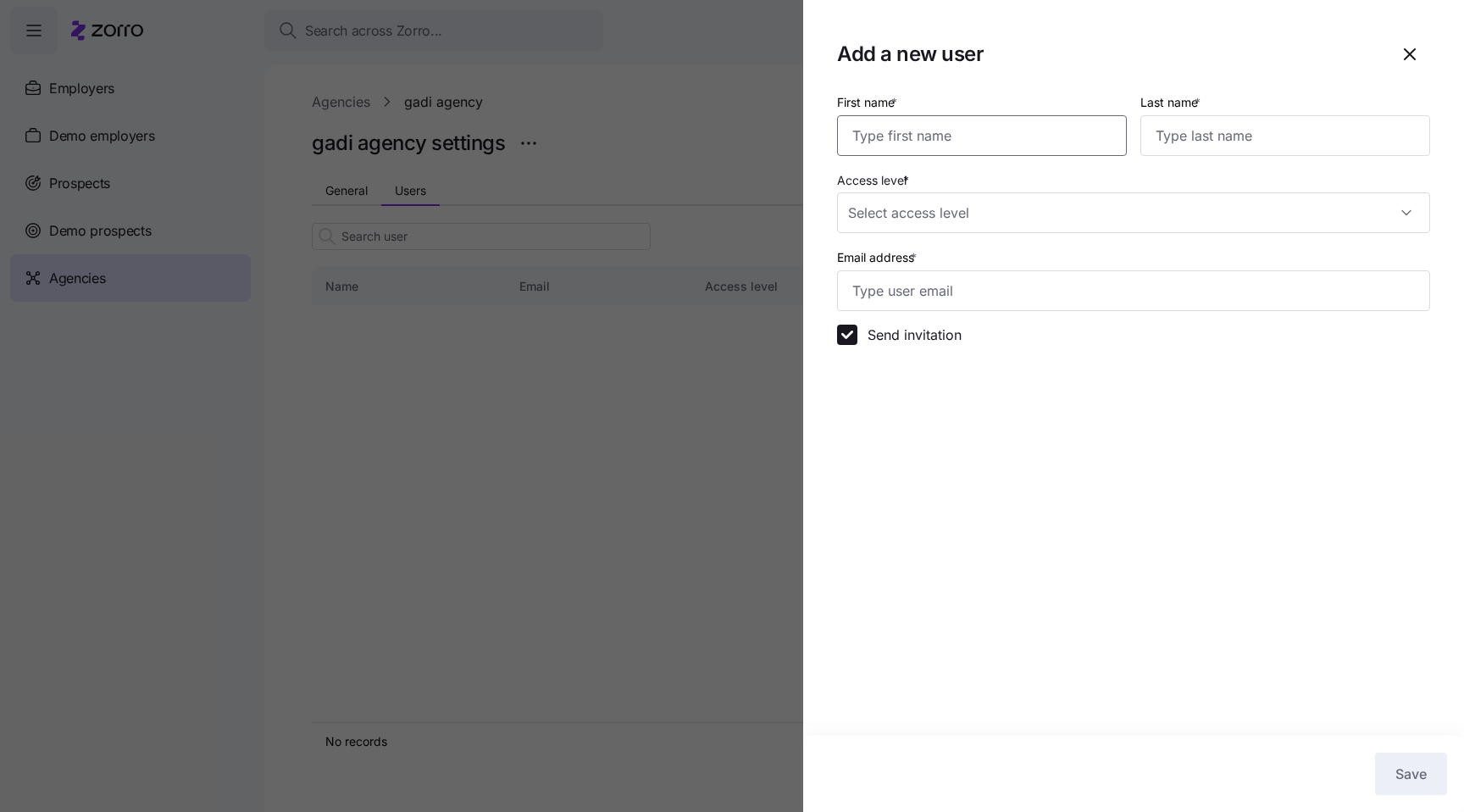
click at [967, 144] on input "First name *" at bounding box center [982, 136] width 289 height 41
type input "Alice"
click at [1181, 136] on input "Last name *" at bounding box center [1285, 136] width 289 height 41
type input "Beck"
click at [1040, 214] on input "Access level *" at bounding box center [1134, 212] width 593 height 41
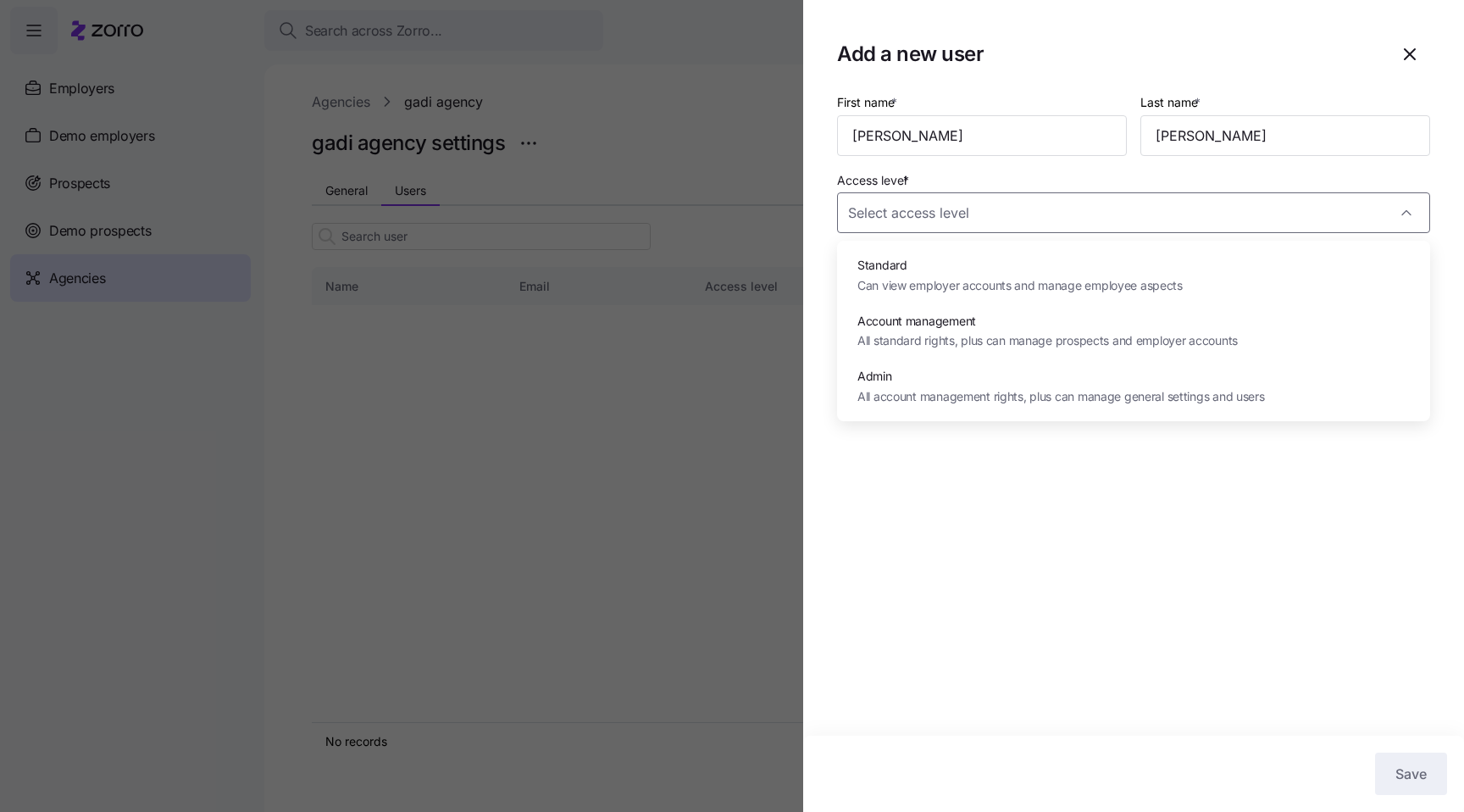
click at [991, 321] on span "Account management" at bounding box center [1048, 321] width 381 height 18
type input "Account management"
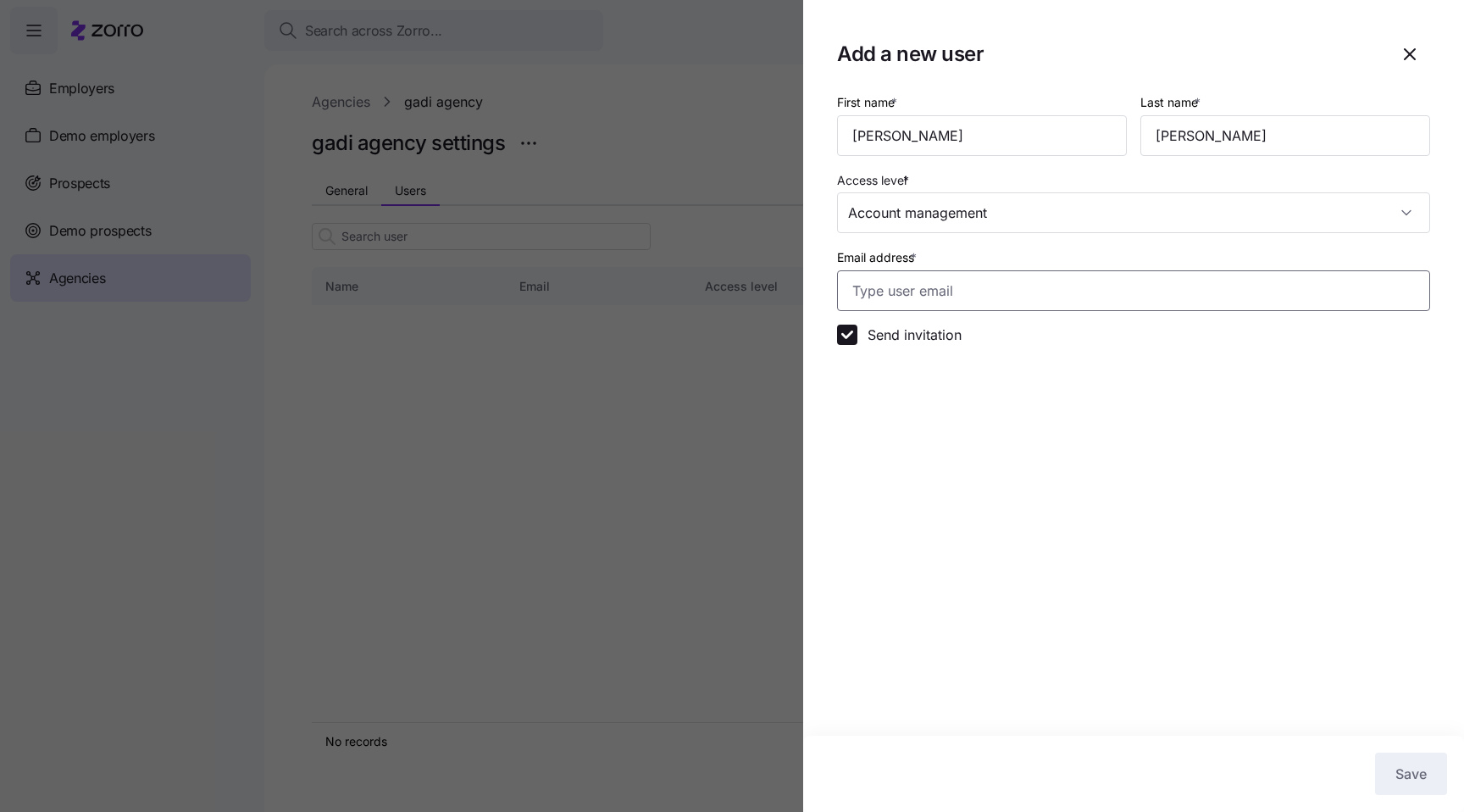
click at [982, 298] on input "Email address *" at bounding box center [1134, 290] width 593 height 41
drag, startPoint x: 969, startPoint y: 293, endPoint x: 935, endPoint y: 292, distance: 34.0
click at [935, 292] on input "gadi.j+alice_admin@myzorro.co" at bounding box center [1134, 290] width 593 height 41
type input "gadi.j+alice_mana_agency@myzorro.co"
click at [1422, 775] on span "Save" at bounding box center [1411, 773] width 31 height 20
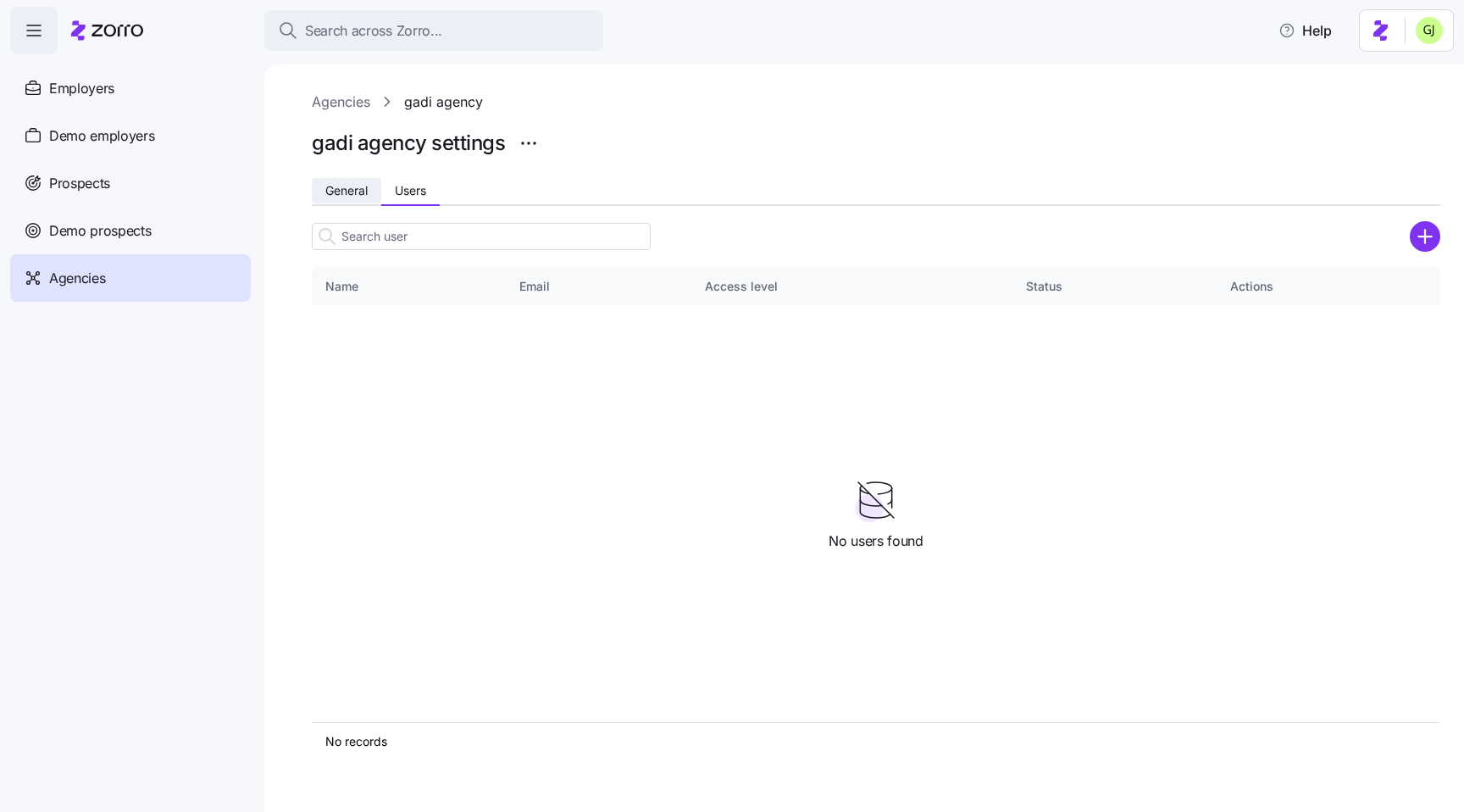
click at [353, 188] on span "General" at bounding box center [346, 190] width 43 height 12
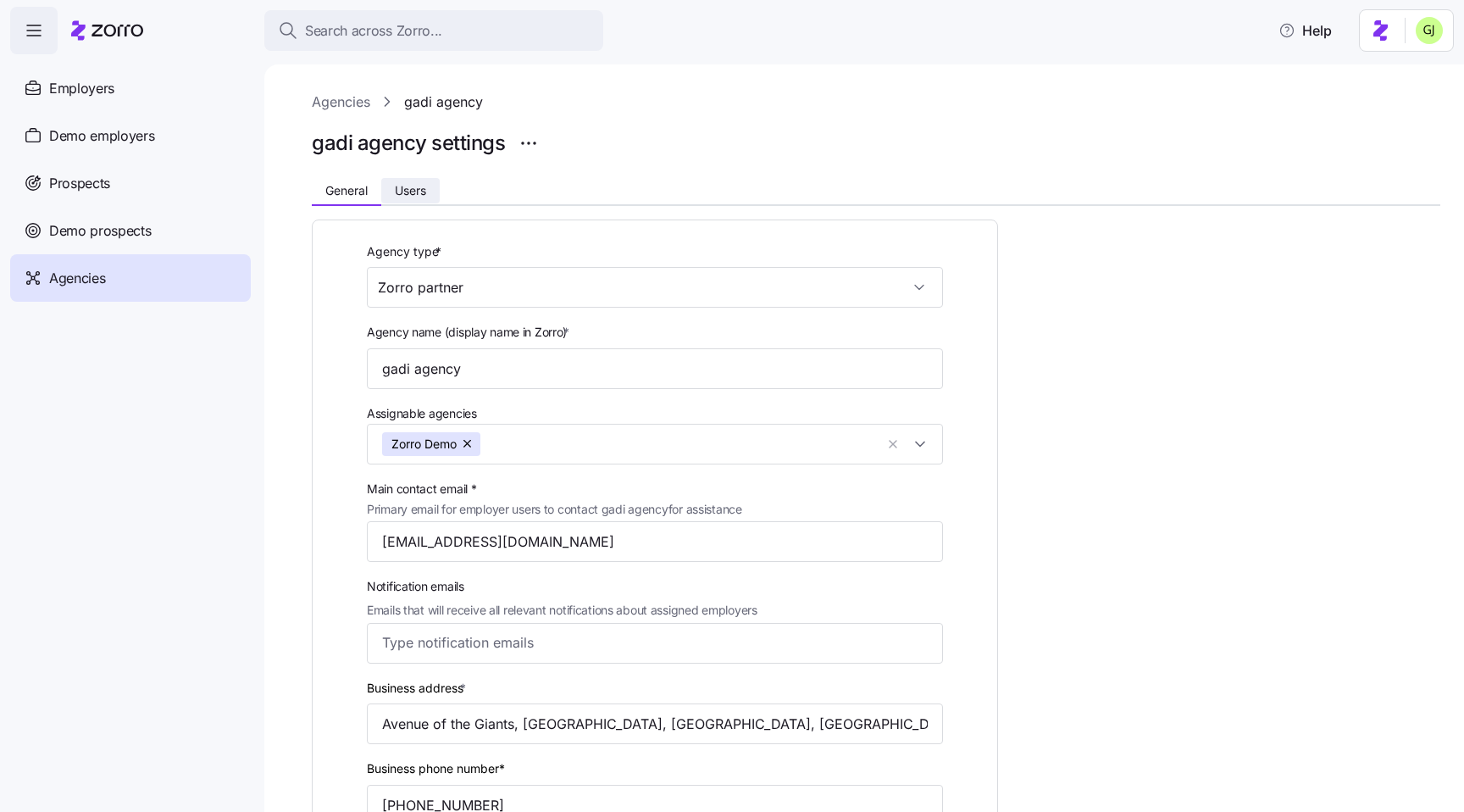
click at [403, 189] on span "Users" at bounding box center [410, 190] width 31 height 12
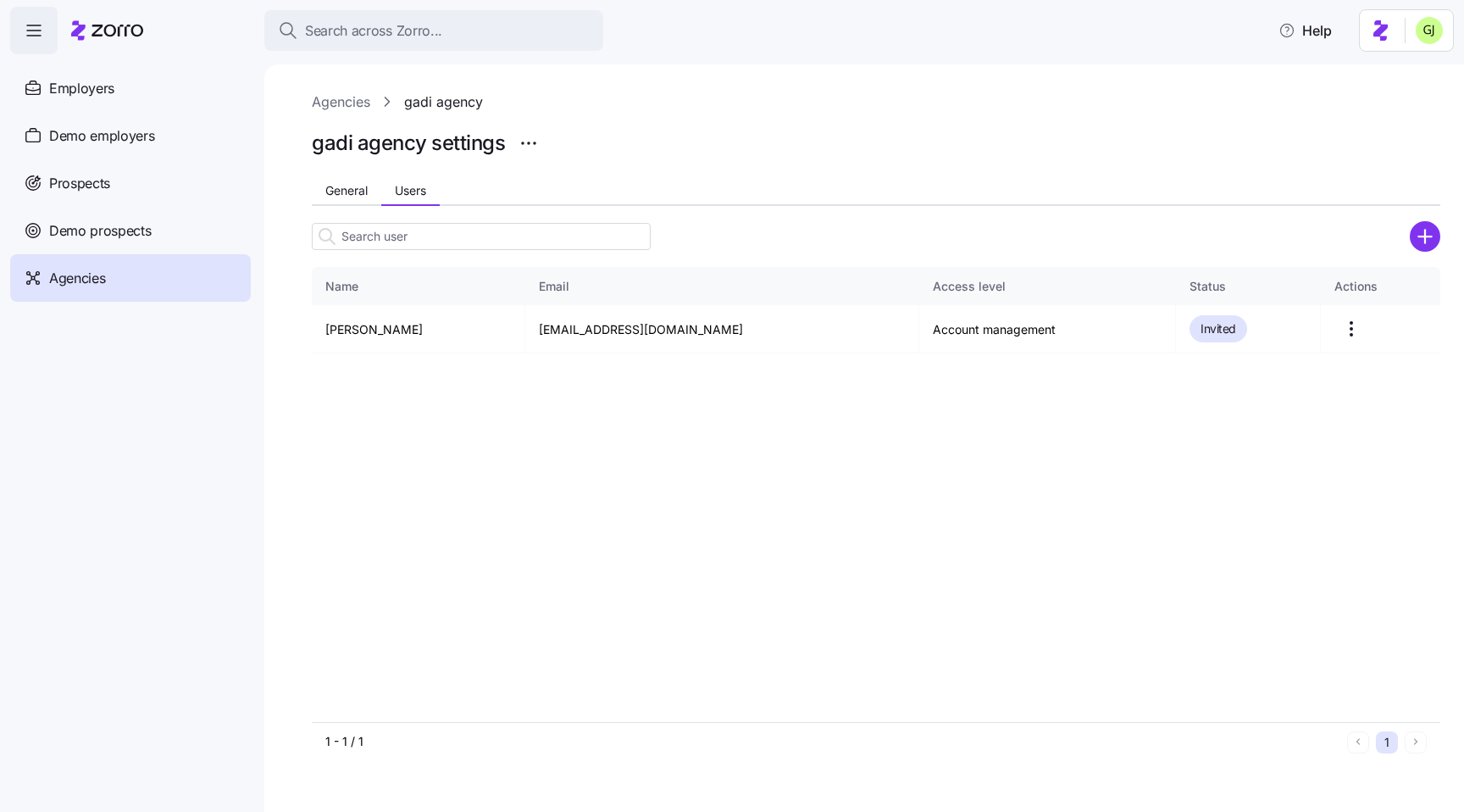
click at [1431, 36] on html "Search across Zorro... Help Employers Demo employers Prospects Demo prospects A…" at bounding box center [732, 401] width 1464 height 802
click at [1395, 102] on div "Log out" at bounding box center [1385, 103] width 66 height 18
